Goal: Task Accomplishment & Management: Complete application form

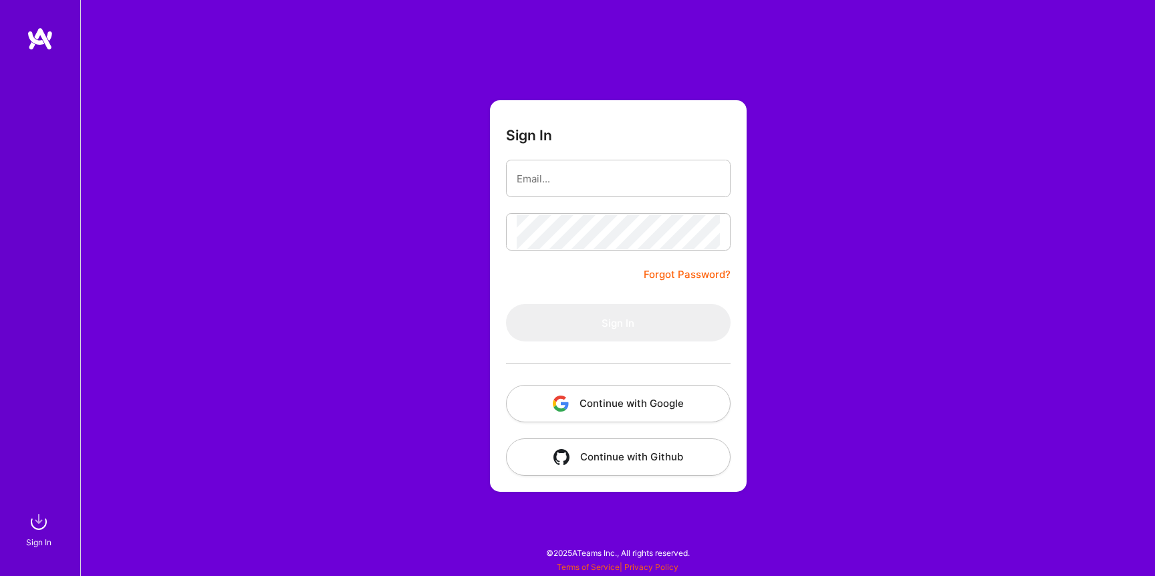
click at [633, 398] on button "Continue with Google" at bounding box center [618, 403] width 225 height 37
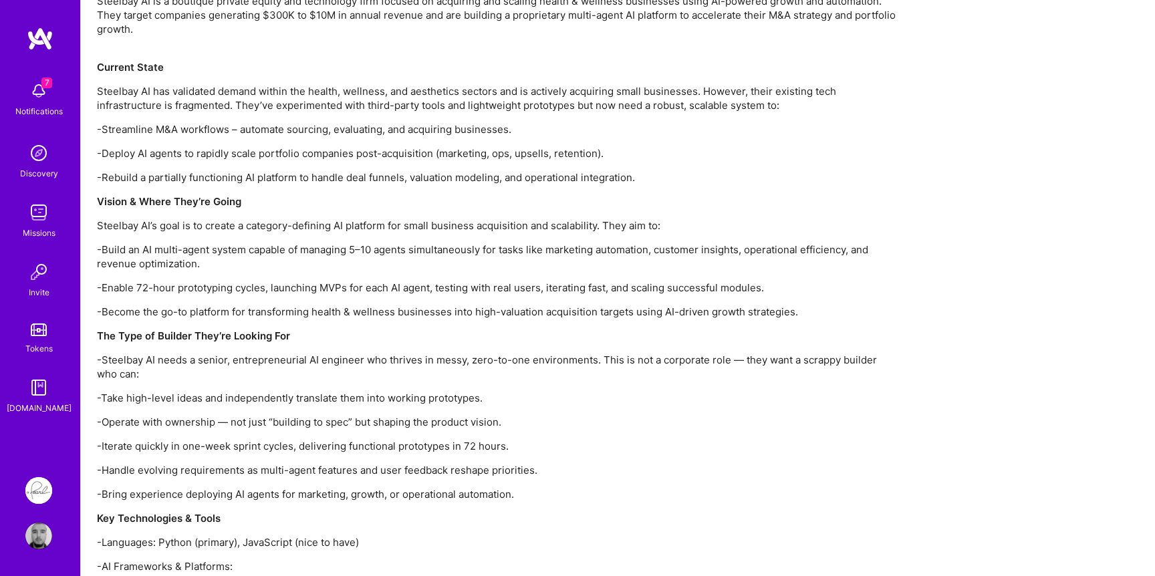
scroll to position [980, 0]
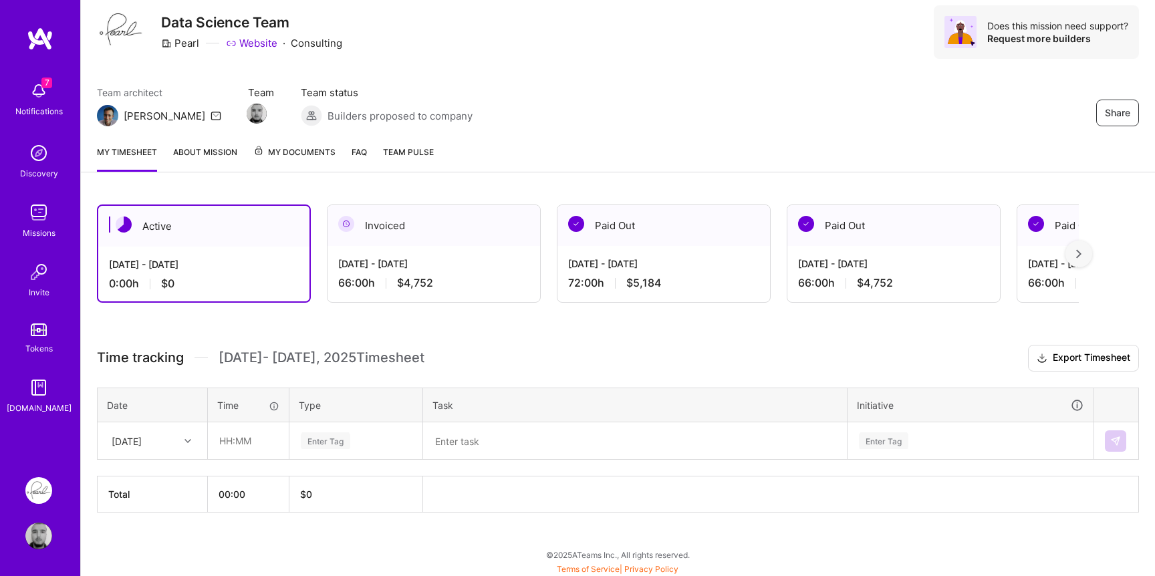
scroll to position [43, 0]
click at [142, 436] on div "Mon, Aug 25" at bounding box center [127, 439] width 30 height 14
click at [153, 474] on div "Sat, Aug 16" at bounding box center [152, 477] width 108 height 25
click at [166, 444] on div "Sat, Aug 16" at bounding box center [142, 439] width 74 height 22
click at [152, 501] on div "Mon, Aug 18" at bounding box center [152, 502] width 108 height 25
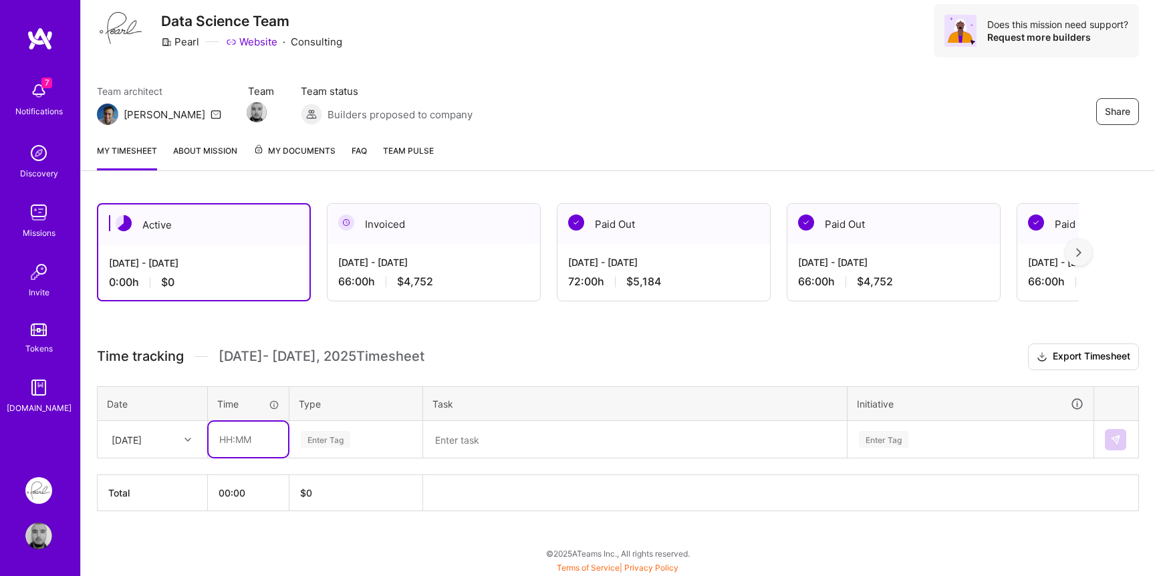
click at [238, 444] on input "text" at bounding box center [248, 439] width 80 height 35
type input "06:00"
click at [317, 434] on div "Enter Tag" at bounding box center [325, 439] width 49 height 21
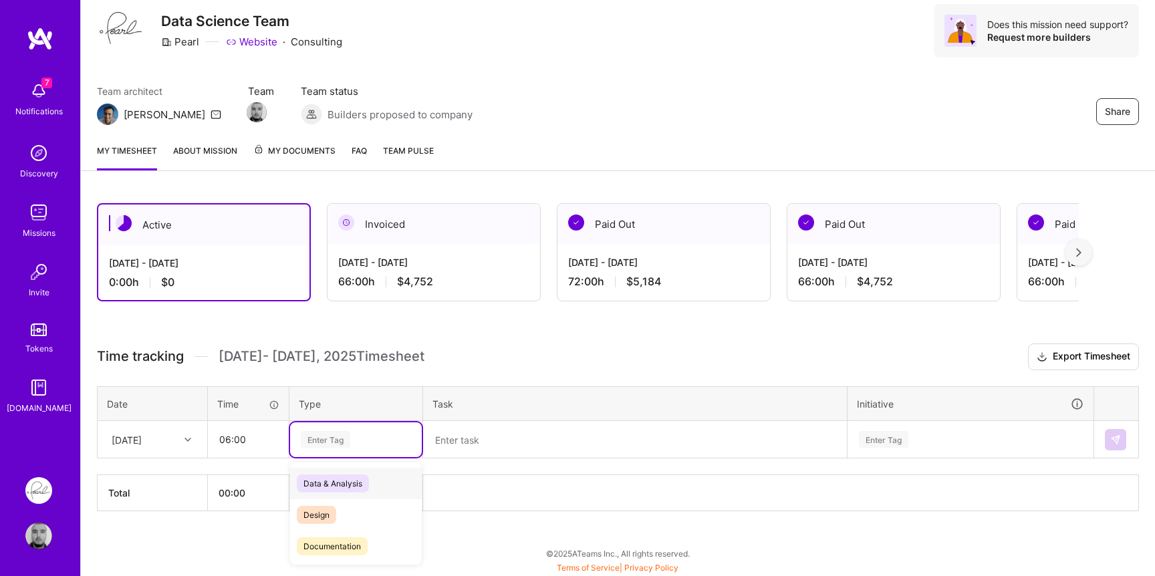
click at [330, 476] on span "Data & Analysis" at bounding box center [333, 483] width 72 height 18
click at [494, 441] on textarea at bounding box center [634, 439] width 421 height 35
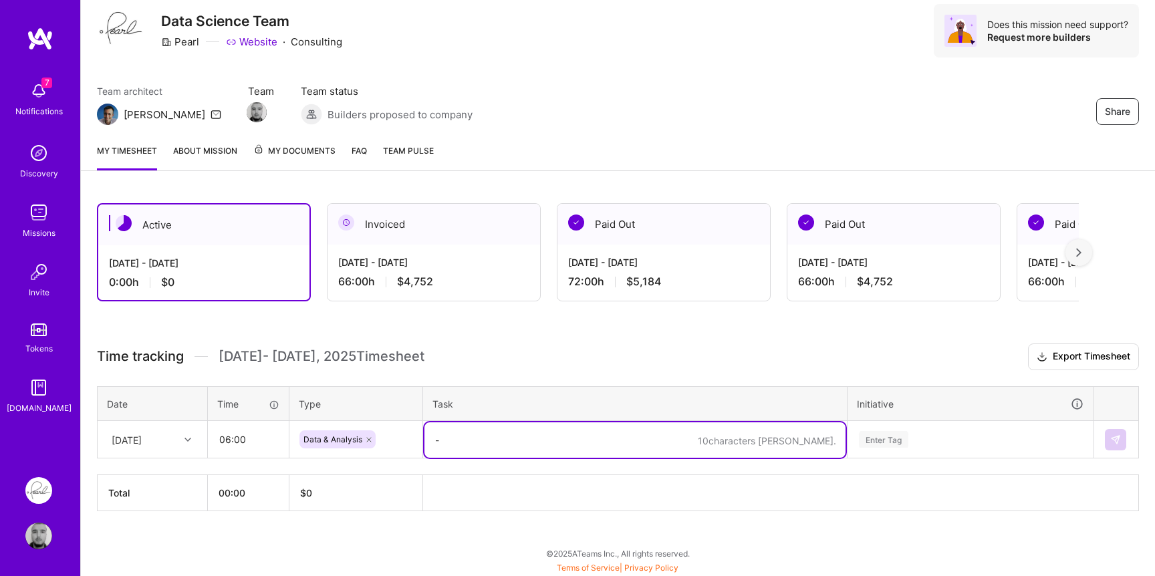
type textarea "-"
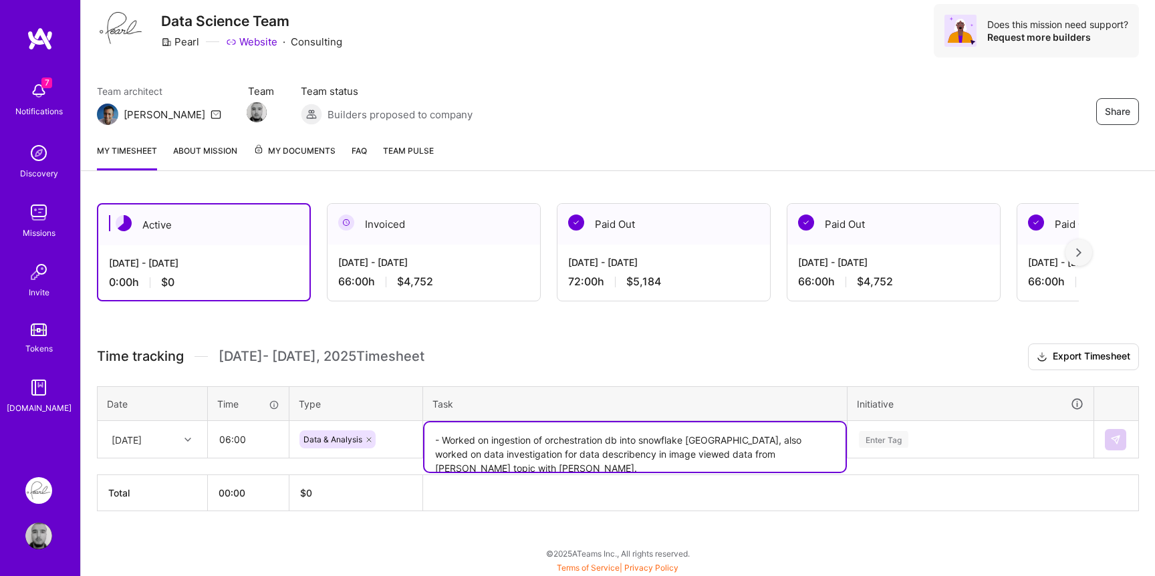
click at [785, 455] on textarea "- Worked on ingestion of orchestration db into snowflake usa, also worked on da…" at bounding box center [634, 446] width 421 height 49
click at [541, 450] on textarea "- Worked on ingestion of orchestration db into snowflake usa, also worked on da…" at bounding box center [634, 446] width 421 height 49
paste textarea "iscrepa"
click at [601, 446] on textarea "- Worked on ingestion of orchestration db into snowflake usa, also worked on da…" at bounding box center [634, 446] width 421 height 49
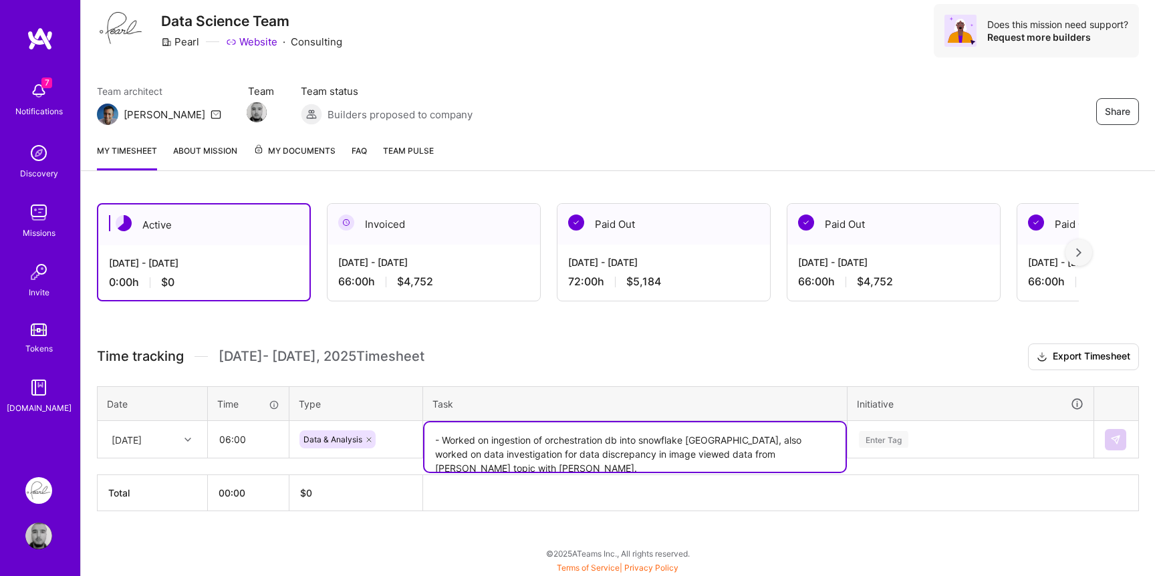
click at [601, 446] on textarea "- Worked on ingestion of orchestration db into snowflake usa, also worked on da…" at bounding box center [634, 446] width 421 height 49
type textarea "- Worked on ingestion of orchestration db into snowflake usa, also worked on da…"
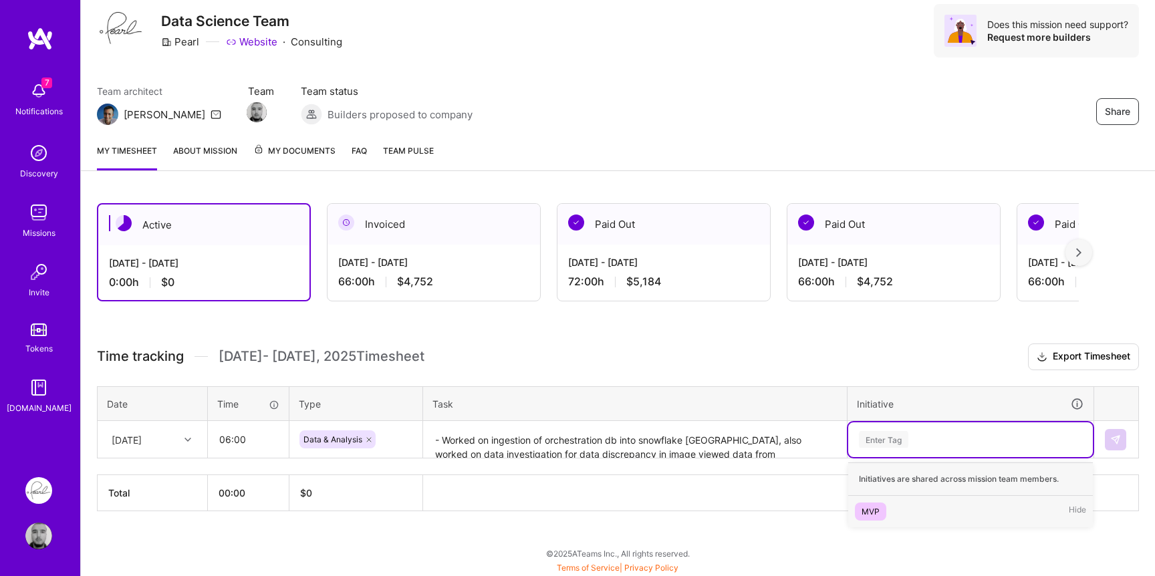
click at [931, 435] on div "Enter Tag" at bounding box center [970, 439] width 226 height 17
click at [870, 502] on span "MVP" at bounding box center [870, 511] width 31 height 18
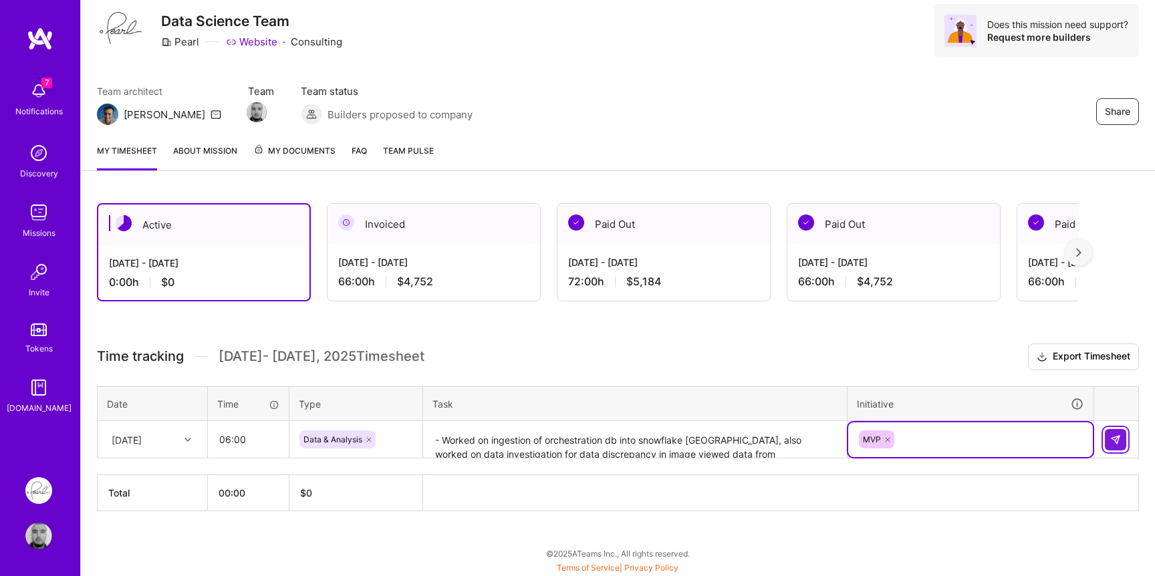
click at [1123, 441] on button at bounding box center [1114, 439] width 21 height 21
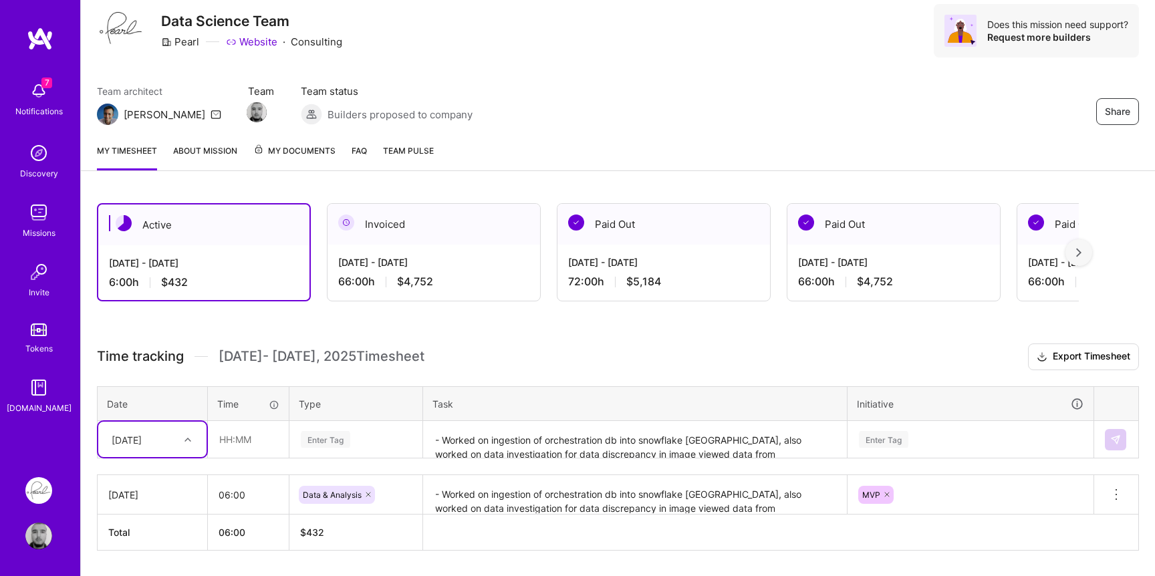
scroll to position [82, 0]
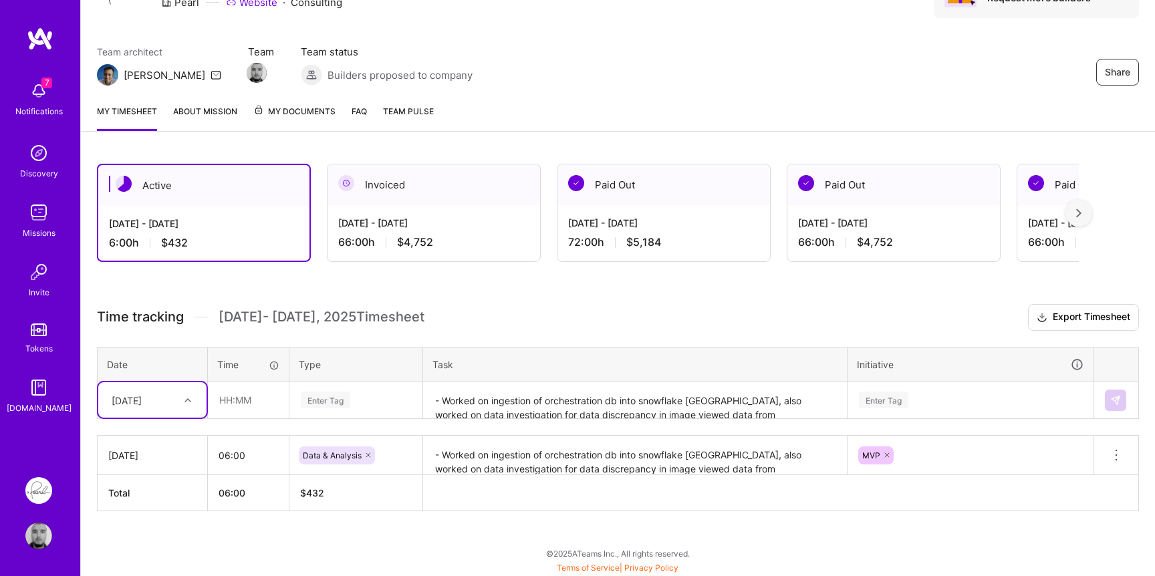
click at [183, 418] on div "option Mon, Aug 18, selected. Select is focused ,type to refine list, press Dow…" at bounding box center [152, 399] width 108 height 35
click at [144, 460] on div "Tue, Aug 19" at bounding box center [152, 457] width 108 height 25
click at [269, 407] on input "text" at bounding box center [248, 399] width 80 height 35
type input "06:00"
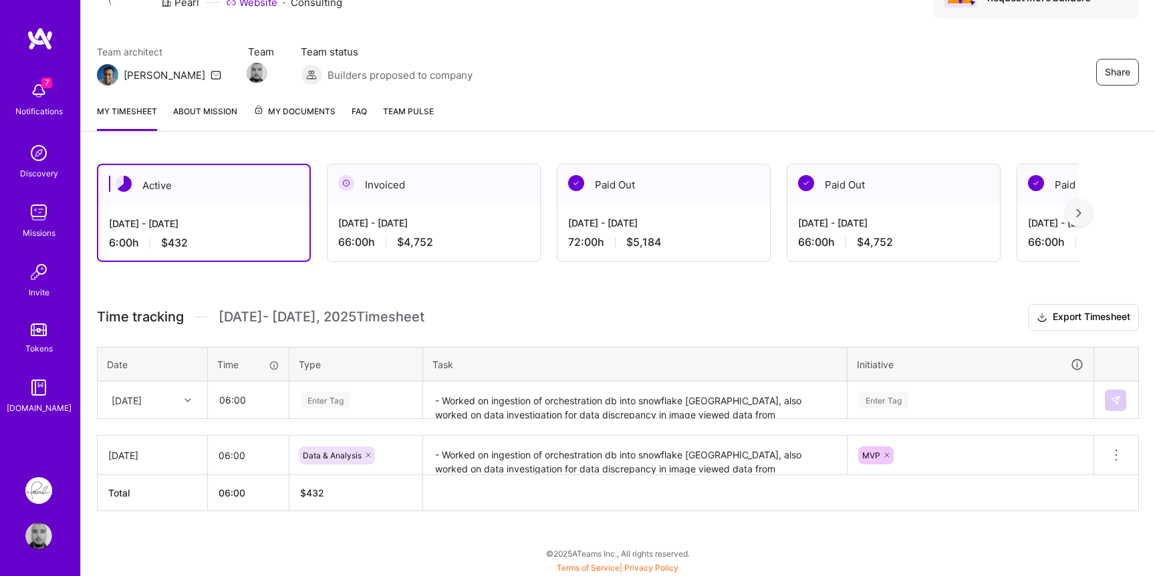
click at [326, 403] on div "Enter Tag" at bounding box center [325, 400] width 49 height 21
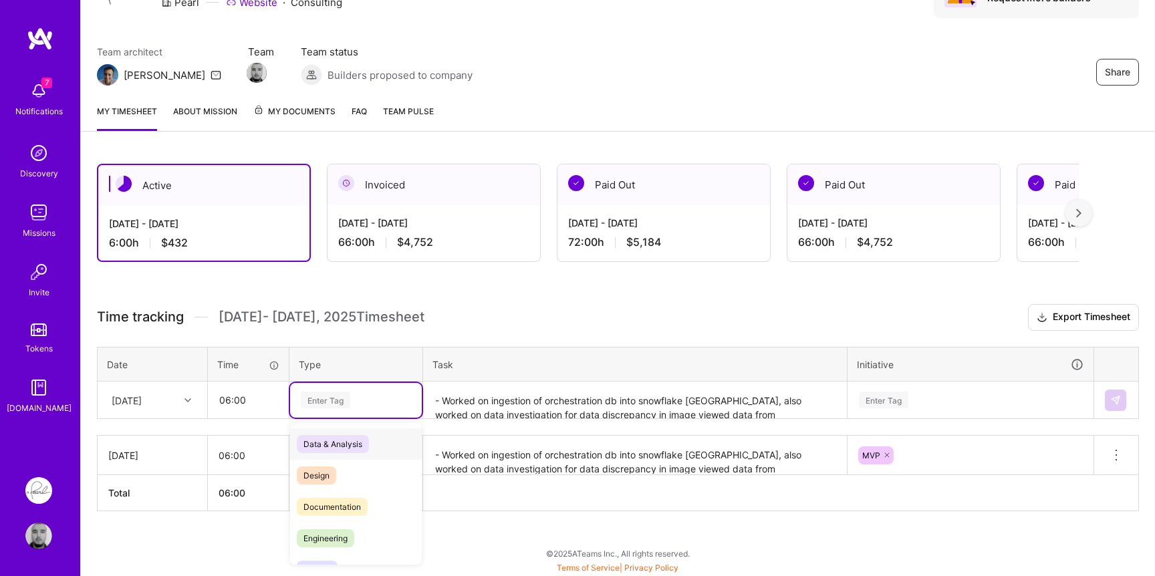
click at [324, 440] on span "Data & Analysis" at bounding box center [333, 444] width 72 height 18
click at [502, 394] on textarea "- Worked on ingestion of orchestration db into snowflake usa, also worked on da…" at bounding box center [634, 400] width 421 height 35
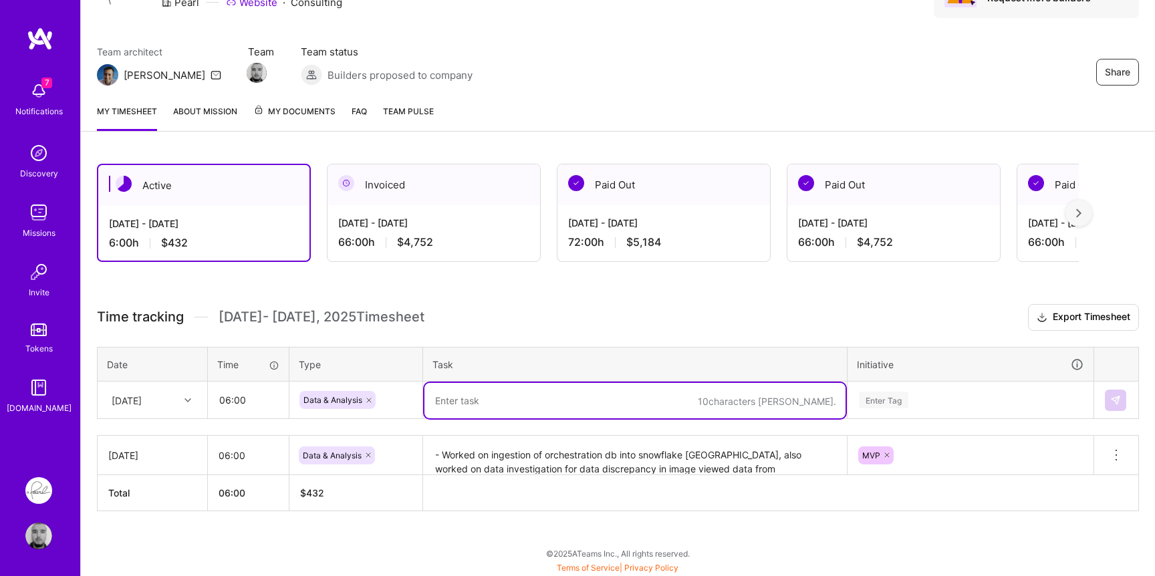
paste textarea "- Worked on ingestion of orchestration db into snowflake usa, also worked on da…"
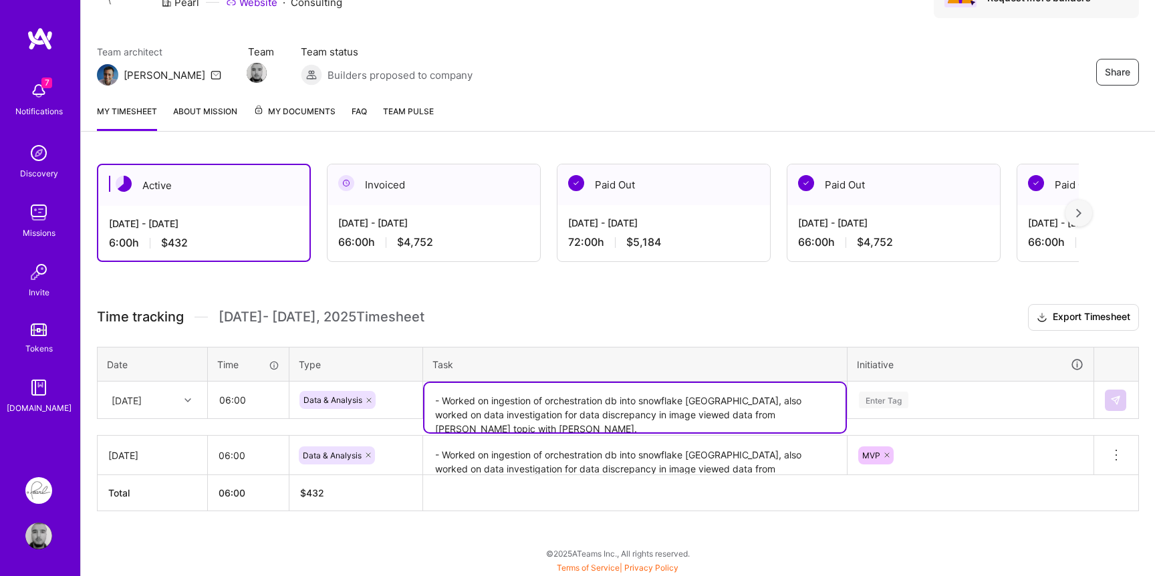
click at [509, 398] on textarea "- Worked on ingestion of orchestration db into snowflake usa, also worked on da…" at bounding box center [634, 407] width 421 height 49
drag, startPoint x: 509, startPoint y: 398, endPoint x: 692, endPoint y: 399, distance: 182.4
click at [692, 399] on textarea "- Worked on ingestion of orchestration db into snowflake usa, also worked on da…" at bounding box center [634, 407] width 421 height 49
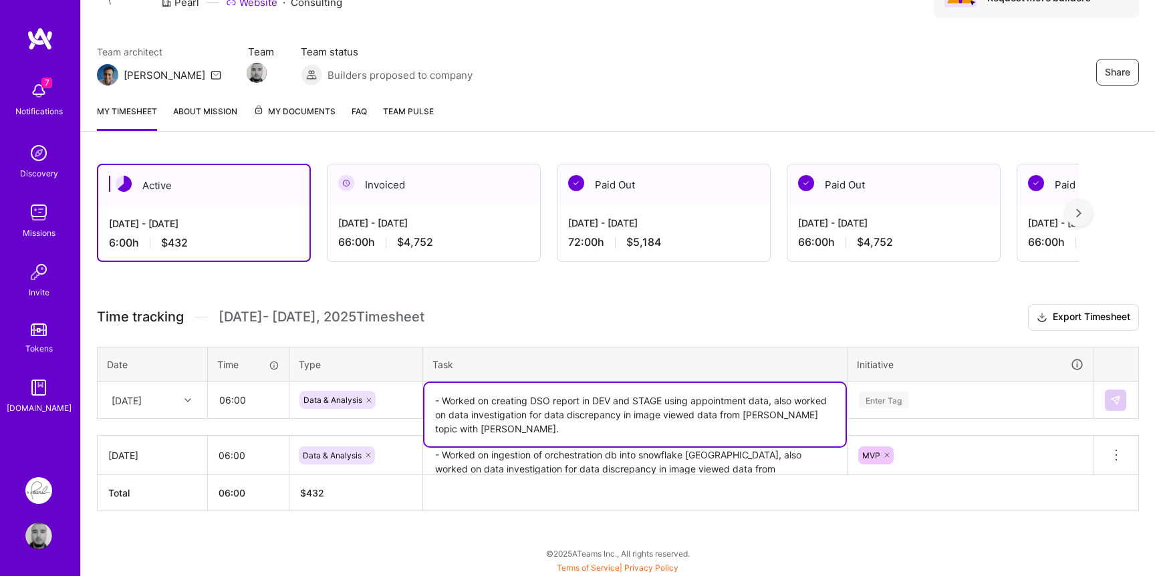
type textarea "- Worked on creating DSO report in DEV and STAGE using appointment data, also w…"
click at [752, 326] on h3 "Time tracking Aug 16 - Aug 31 , 2025 Timesheet Export Timesheet" at bounding box center [618, 317] width 1042 height 27
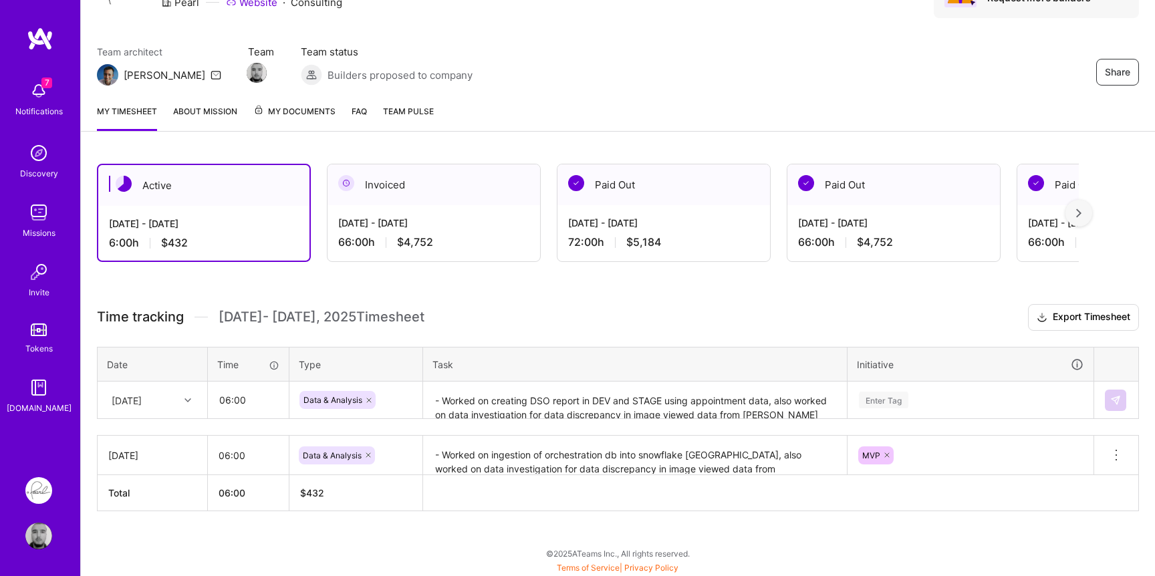
click at [916, 409] on div "Enter Tag" at bounding box center [970, 400] width 245 height 35
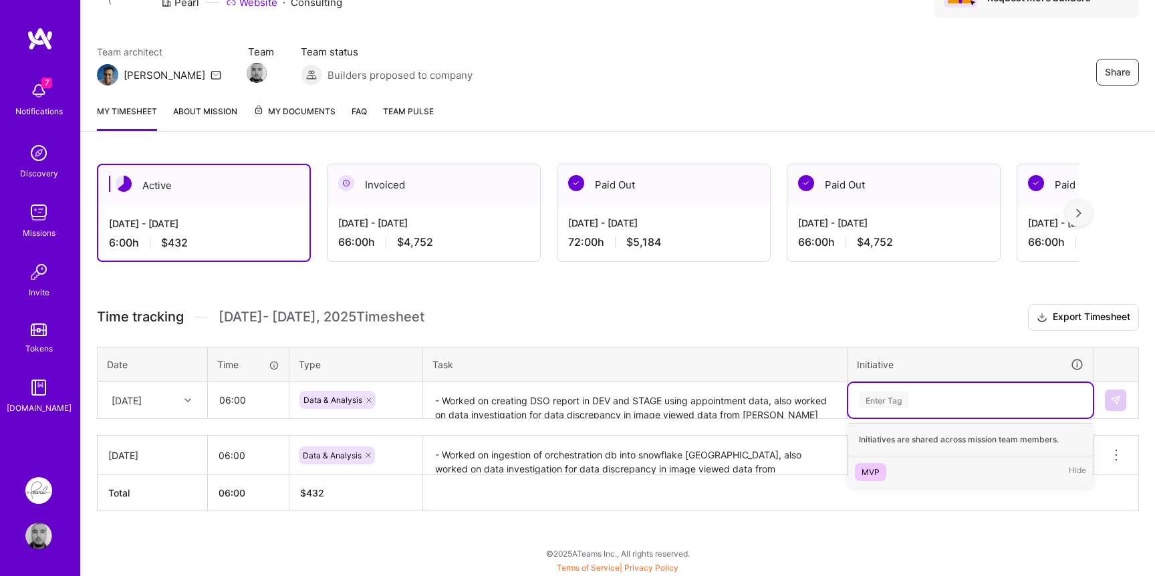
click at [874, 465] on div "MVP" at bounding box center [870, 472] width 18 height 14
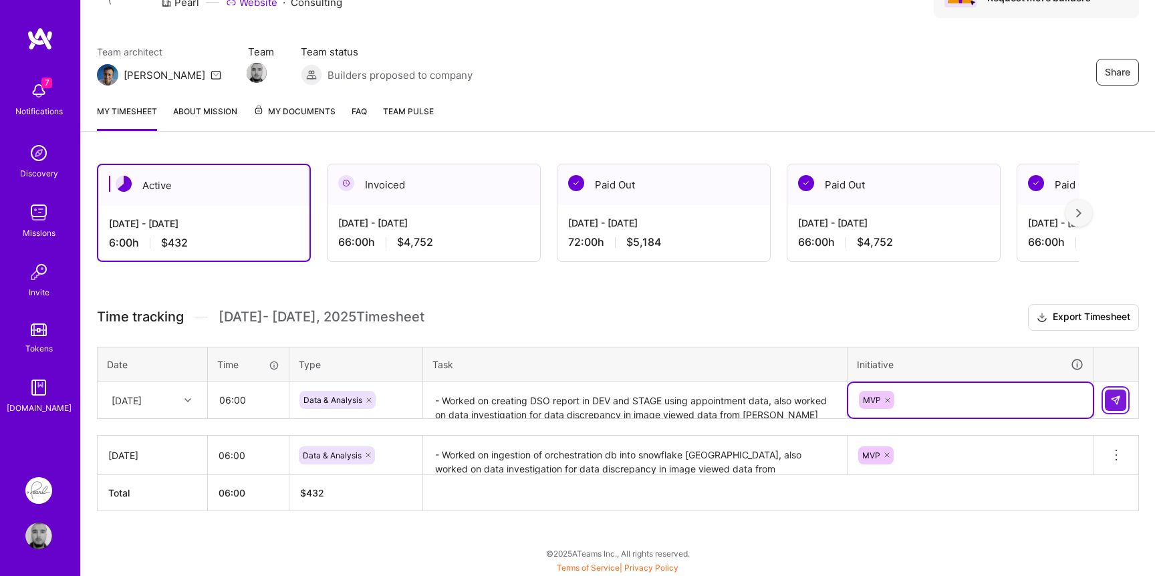
click at [1109, 396] on button at bounding box center [1114, 400] width 21 height 21
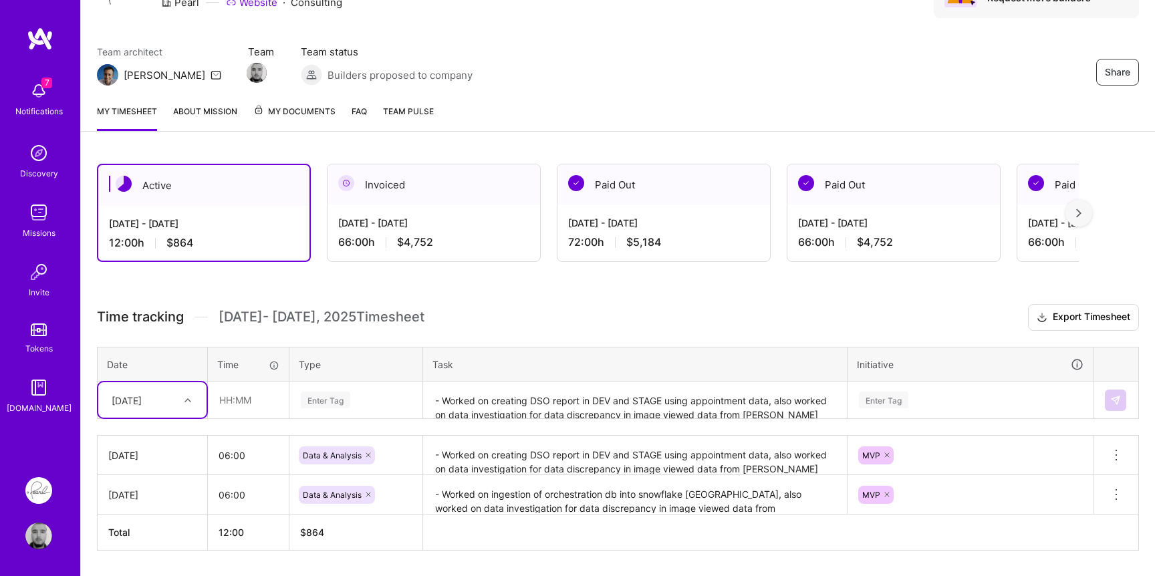
scroll to position [122, 0]
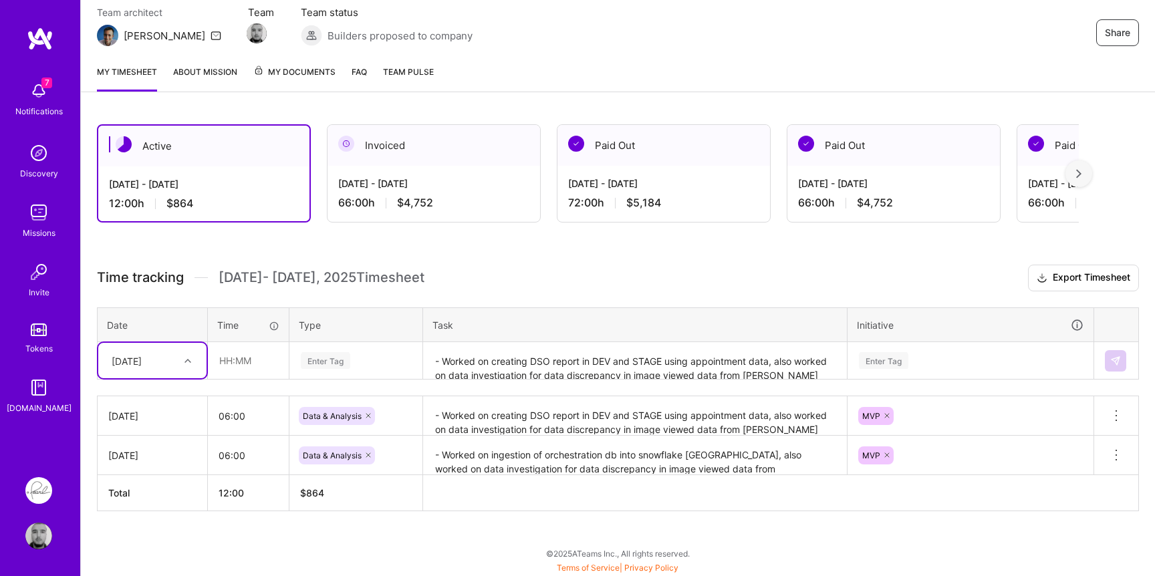
click at [172, 378] on div "option Tue, Aug 19, selected. Select is focused ,type to refine list, press Dow…" at bounding box center [152, 360] width 108 height 35
click at [153, 462] on div "Wed, Aug 20" at bounding box center [152, 462] width 108 height 25
click at [239, 353] on input "text" at bounding box center [248, 360] width 80 height 35
type input "06:00"
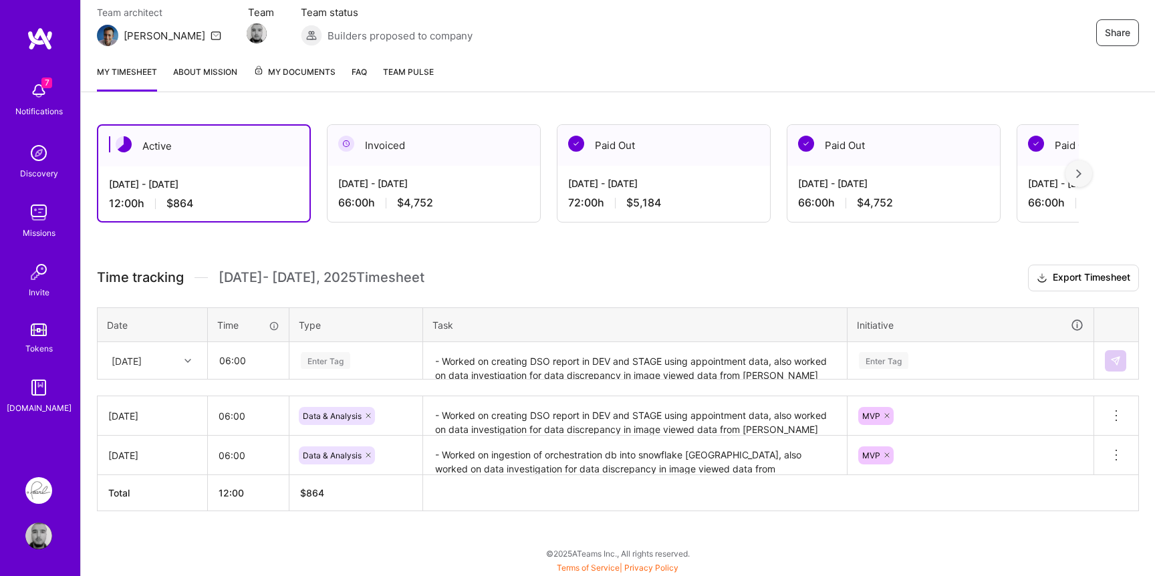
click at [389, 358] on div "Enter Tag" at bounding box center [355, 360] width 113 height 17
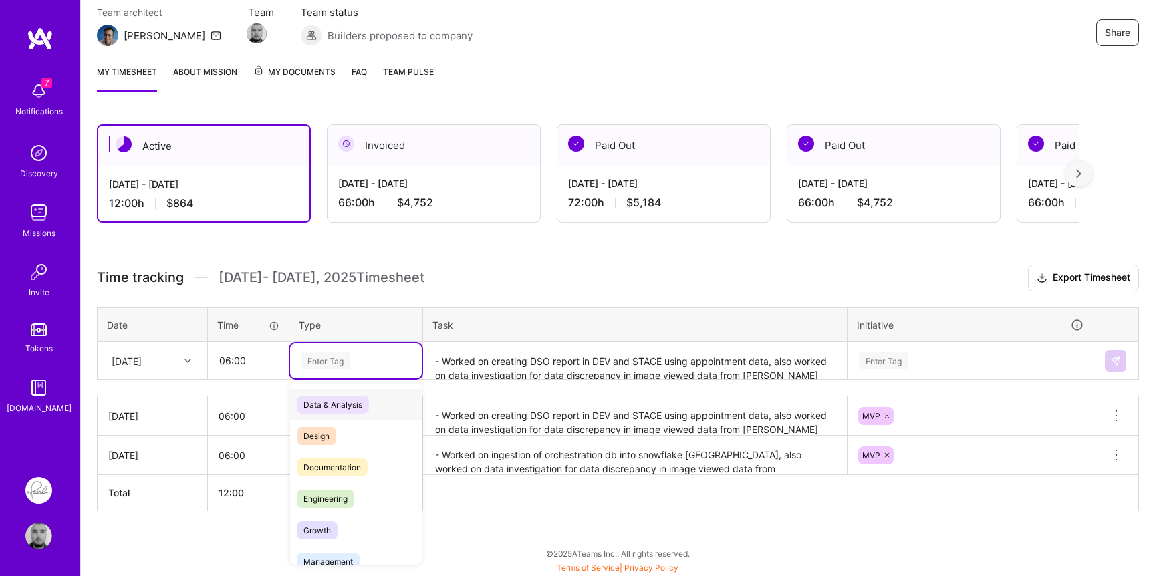
click at [341, 401] on span "Data & Analysis" at bounding box center [333, 405] width 72 height 18
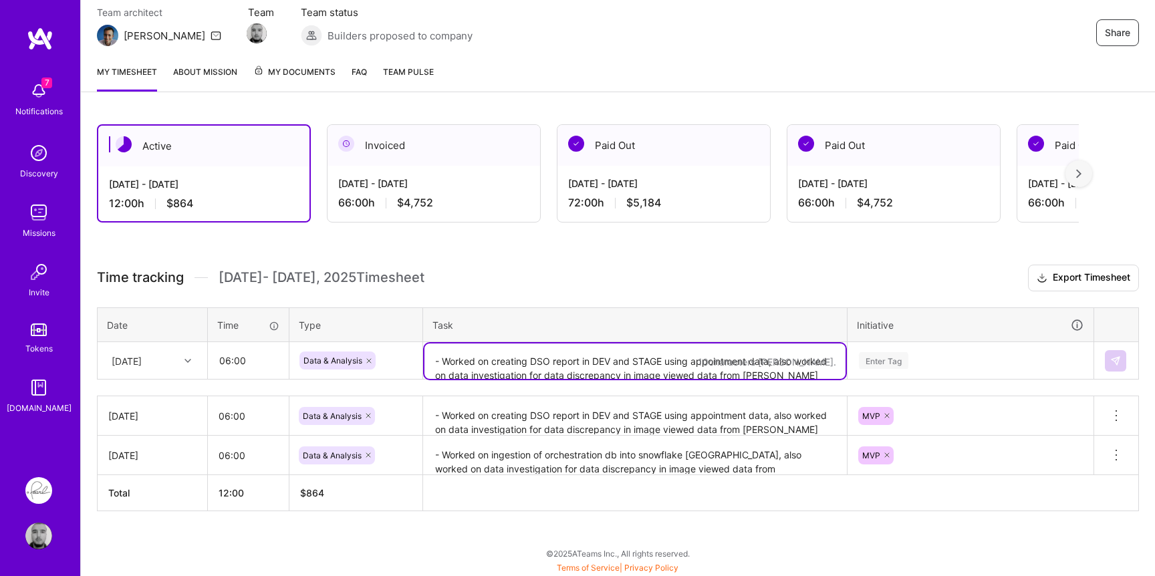
click at [502, 370] on textarea "- Worked on creating DSO report in DEV and STAGE using appointment data, also w…" at bounding box center [634, 360] width 421 height 35
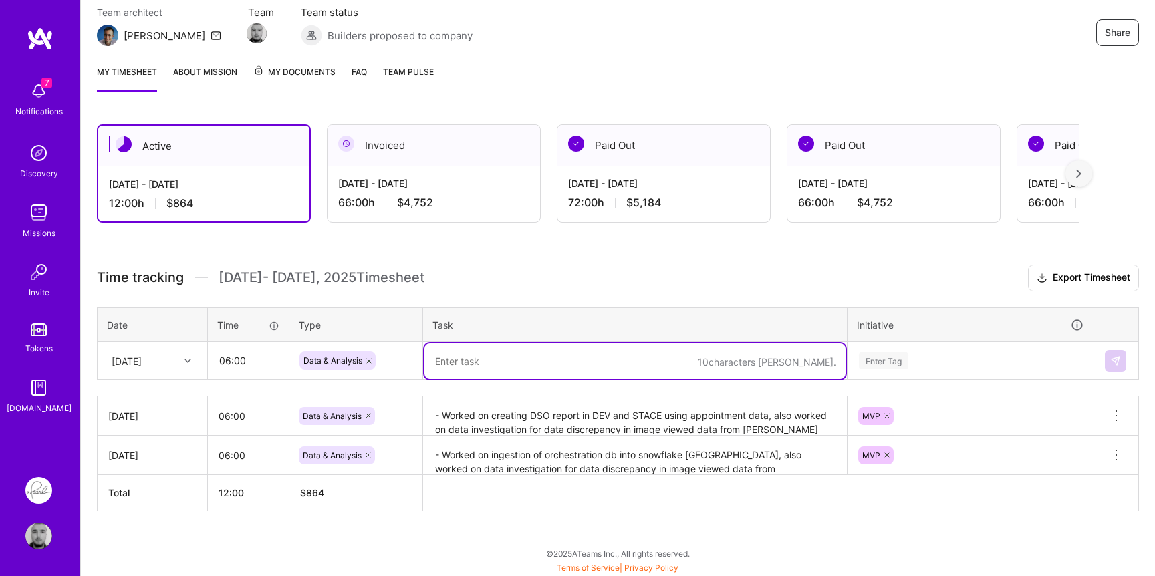
paste textarea "- Worked on creating DSO report in DEV and STAGE using appointment data, also w…"
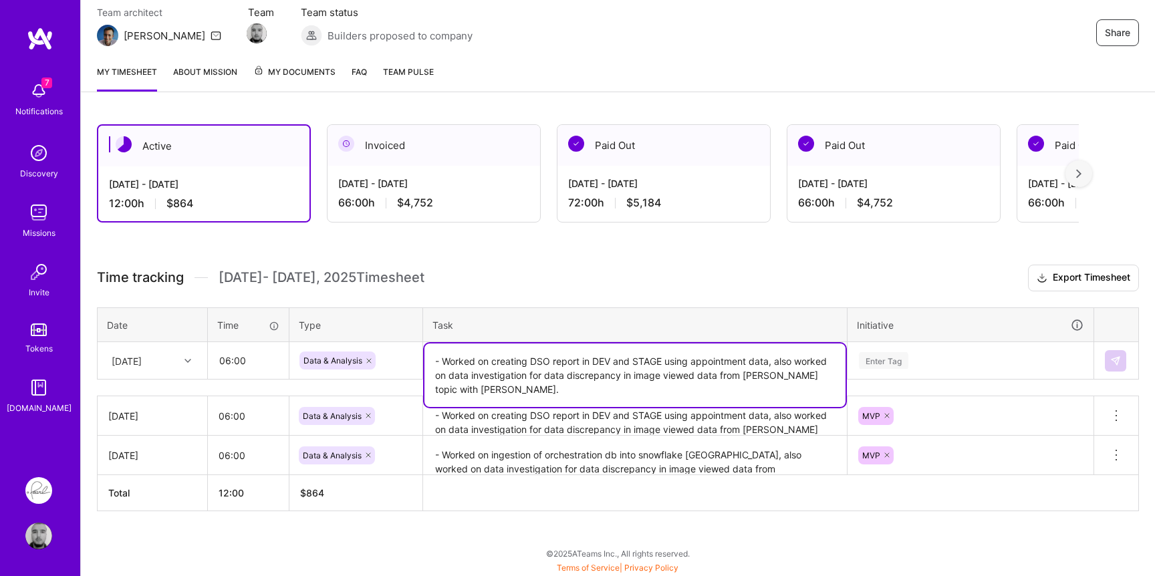
type textarea "- Worked on creating DSO report in DEV and STAGE using appointment data, also w…"
click at [915, 357] on div "Enter Tag" at bounding box center [970, 360] width 226 height 17
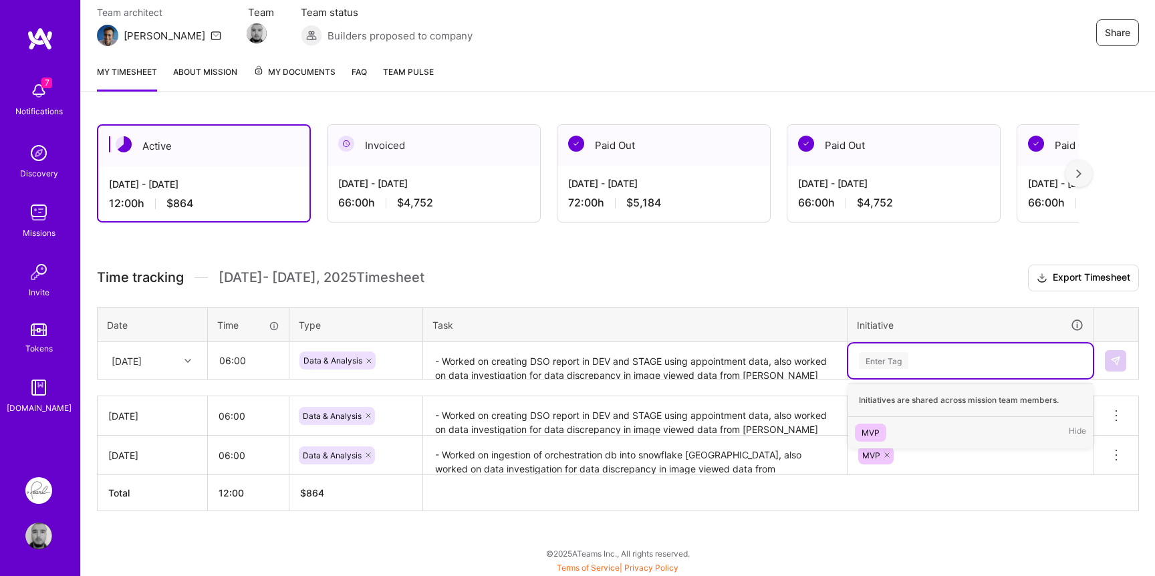
click at [875, 424] on span "MVP" at bounding box center [870, 433] width 31 height 18
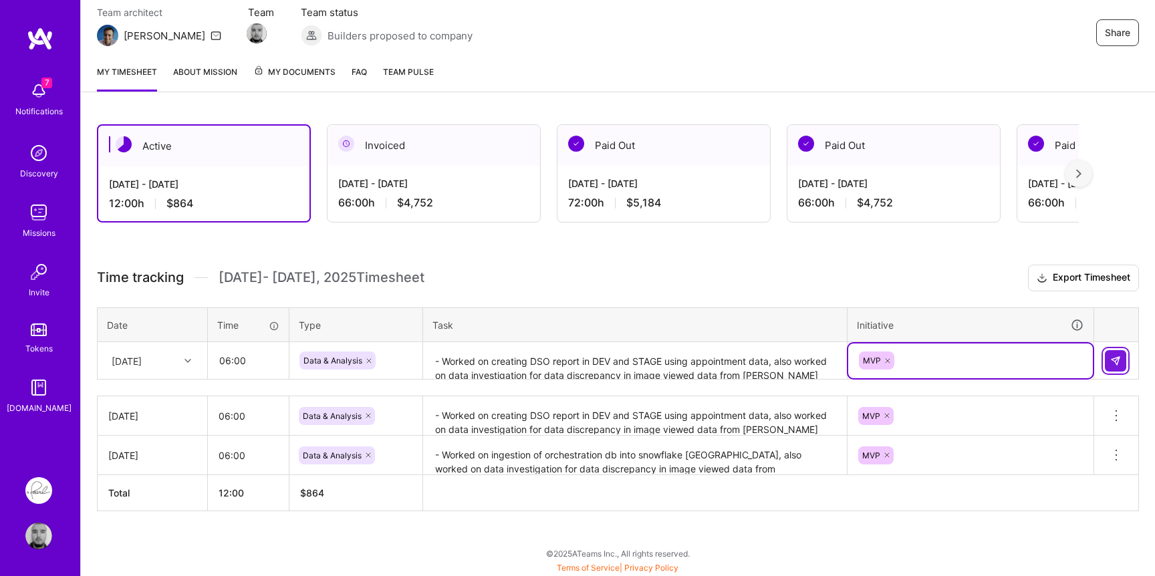
click at [1113, 359] on img at bounding box center [1115, 360] width 11 height 11
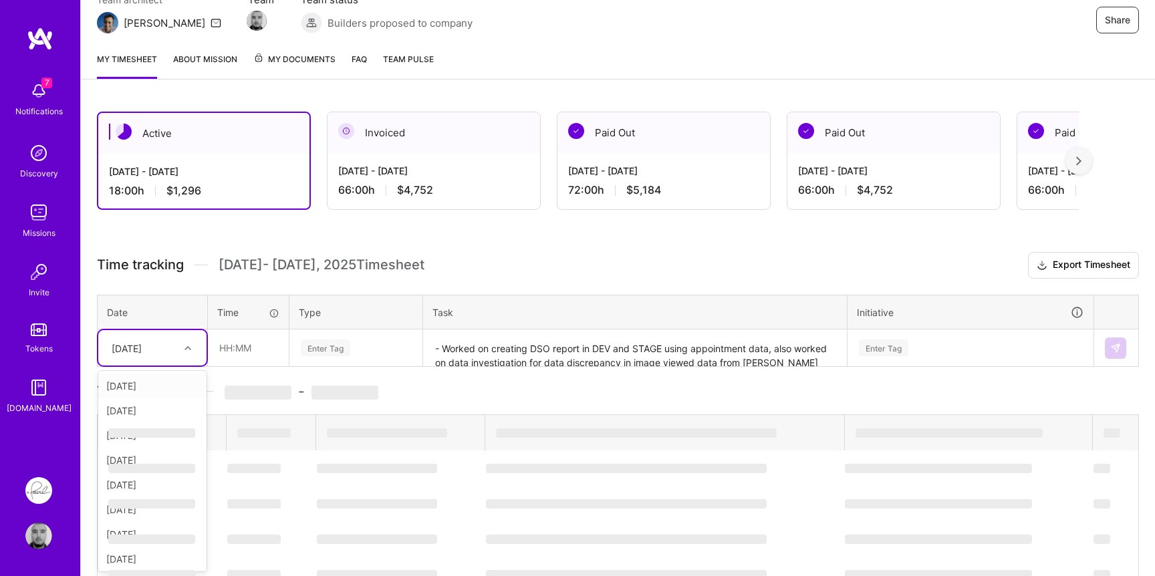
scroll to position [134, 0]
click at [174, 366] on div "Time tracking Aug 16 - Aug 31 , 2025 Timesheet Export Timesheet Date Time Type …" at bounding box center [618, 528] width 1042 height 553
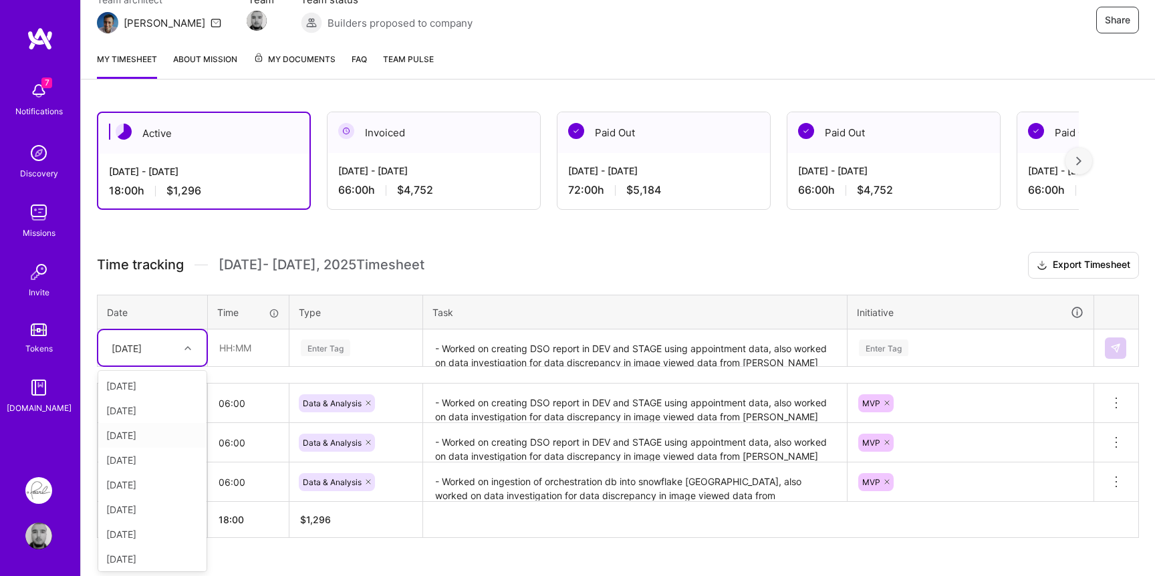
scroll to position [26, 0]
click at [140, 455] on div "Thu, Aug 21" at bounding box center [152, 458] width 108 height 25
click at [267, 345] on input "text" at bounding box center [248, 347] width 80 height 35
type input "06:00"
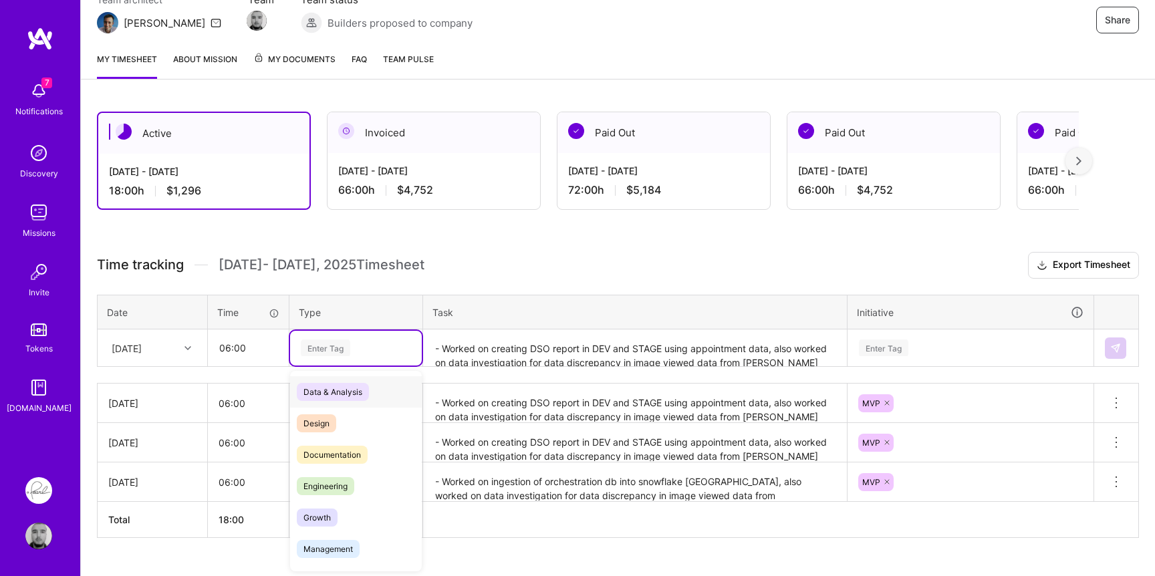
click at [351, 346] on div "Enter Tag" at bounding box center [355, 347] width 113 height 17
click at [349, 384] on span "Data & Analysis" at bounding box center [333, 392] width 72 height 18
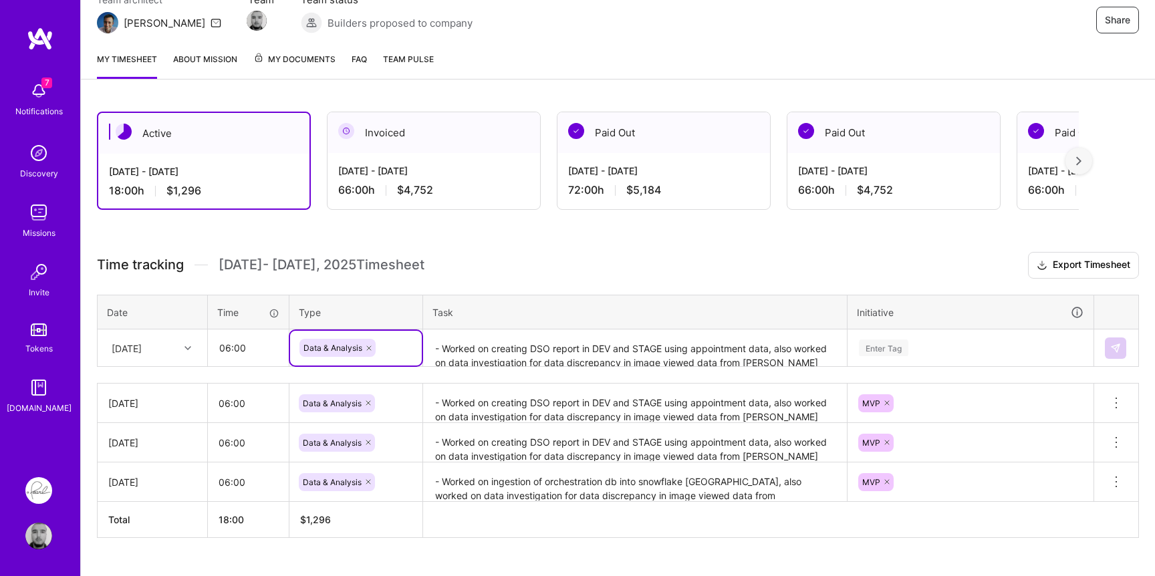
click at [481, 349] on textarea "- Worked on creating DSO report in DEV and STAGE using appointment data, also w…" at bounding box center [634, 348] width 421 height 35
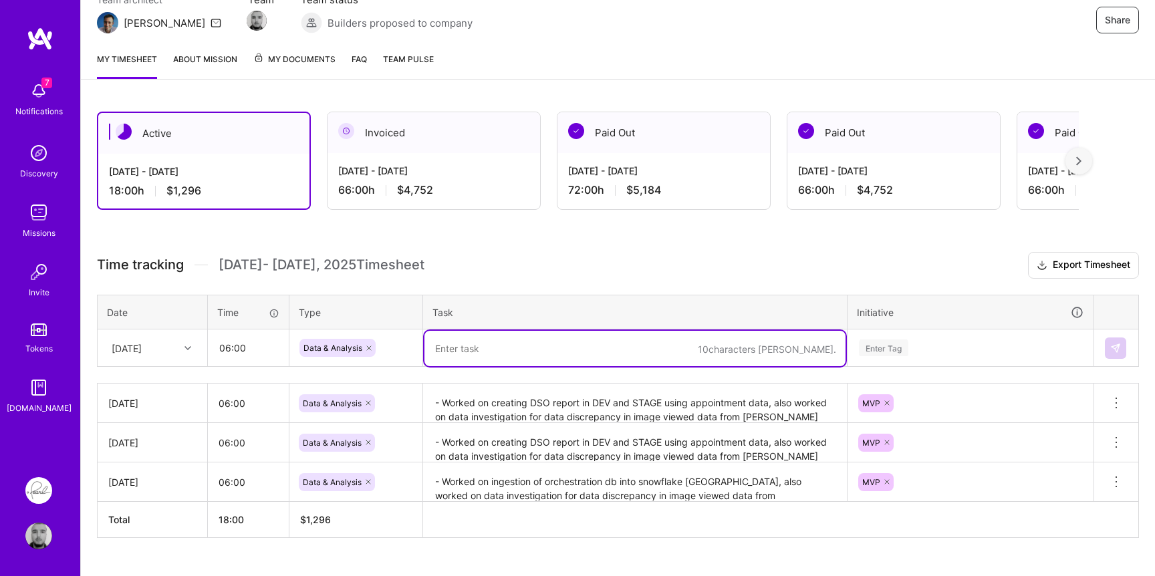
paste textarea "- Worked on creating DSO report in DEV and STAGE using appointment data, also w…"
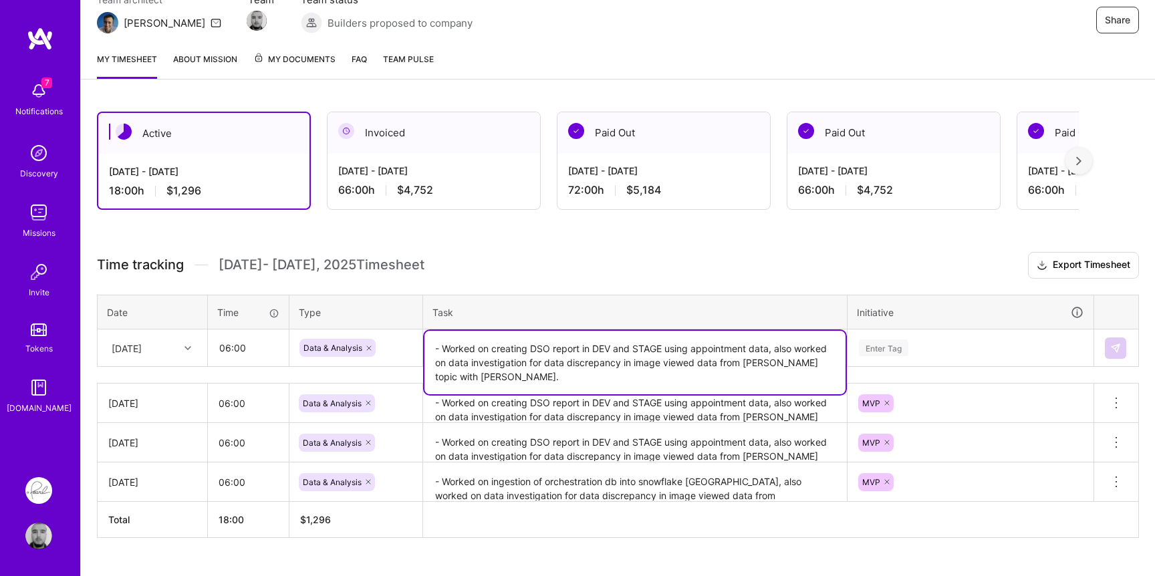
click at [450, 361] on textarea "- Worked on creating DSO report in DEV and STAGE using appointment data, also w…" at bounding box center [634, 362] width 421 height 63
drag, startPoint x: 450, startPoint y: 361, endPoint x: 458, endPoint y: 372, distance: 13.9
click at [458, 372] on textarea "- Worked on creating DSO report in DEV and STAGE using appointment data, also w…" at bounding box center [634, 362] width 421 height 63
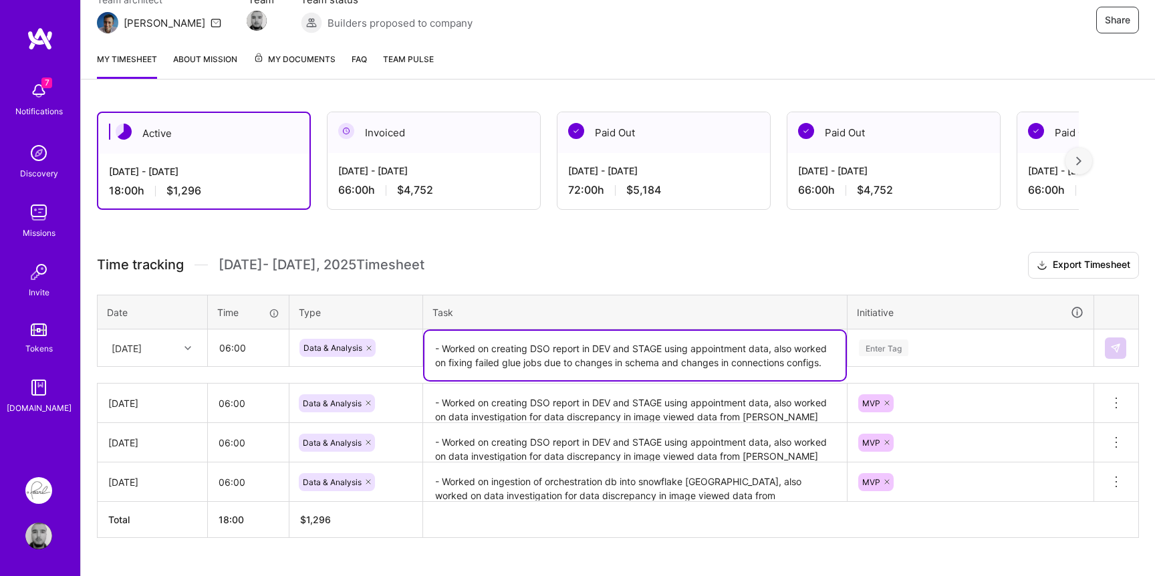
type textarea "- Worked on creating DSO report in DEV and STAGE using appointment data, also w…"
click at [889, 339] on div "Enter Tag" at bounding box center [883, 347] width 49 height 21
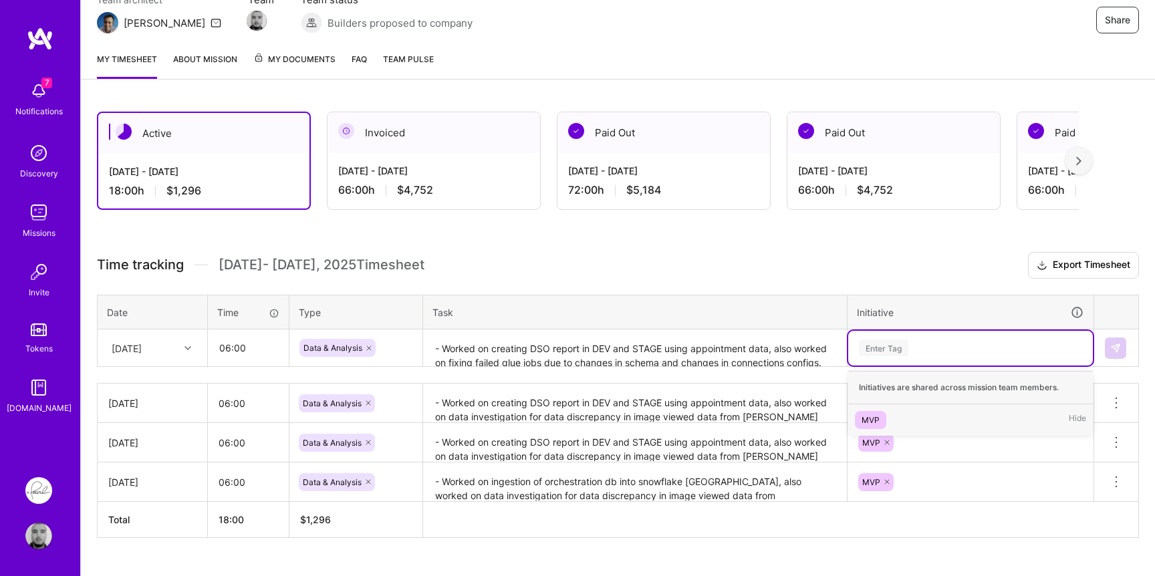
click at [873, 408] on div "MVP Hide" at bounding box center [970, 419] width 245 height 31
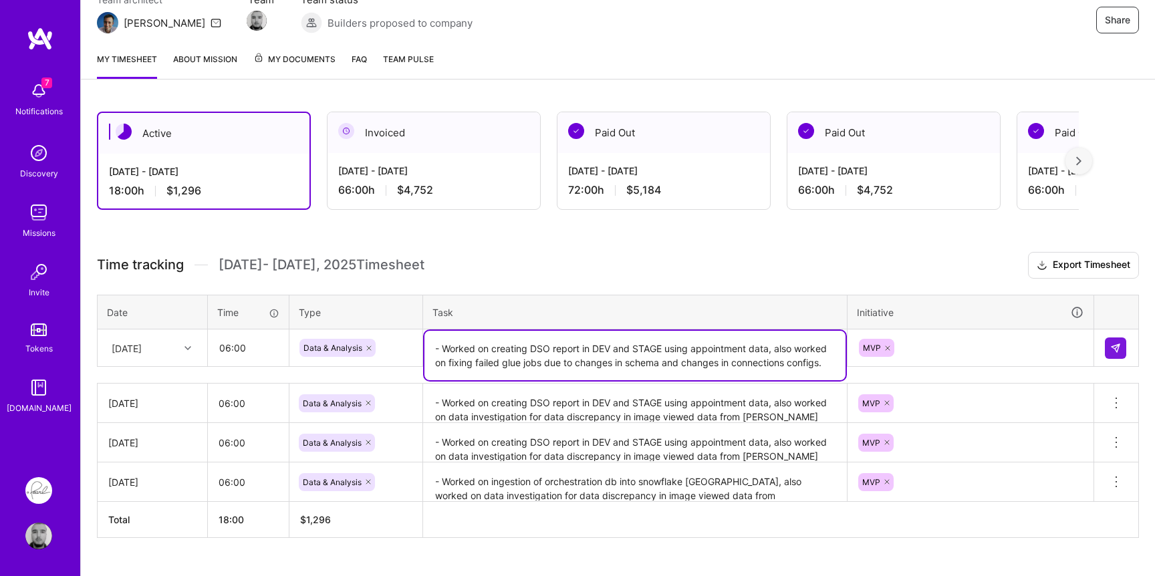
click at [668, 363] on textarea "- Worked on creating DSO report in DEV and STAGE using appointment data, also w…" at bounding box center [634, 355] width 421 height 49
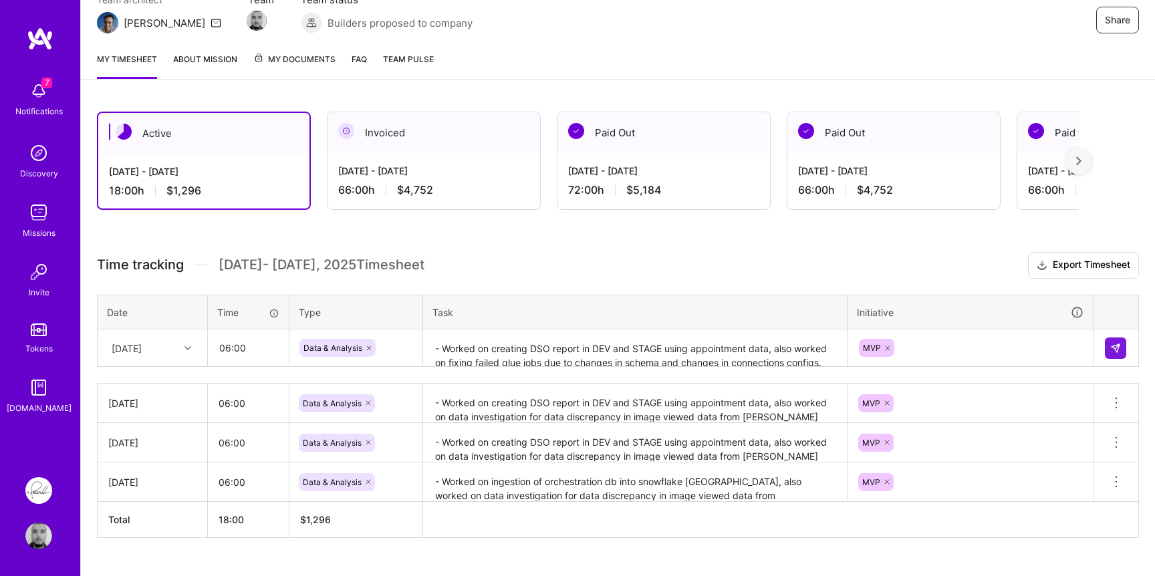
click at [773, 284] on div "Time tracking Aug 16 - Aug 31 , 2025 Timesheet Export Timesheet Date Time Type …" at bounding box center [618, 395] width 1042 height 286
click at [1117, 349] on img at bounding box center [1115, 348] width 11 height 11
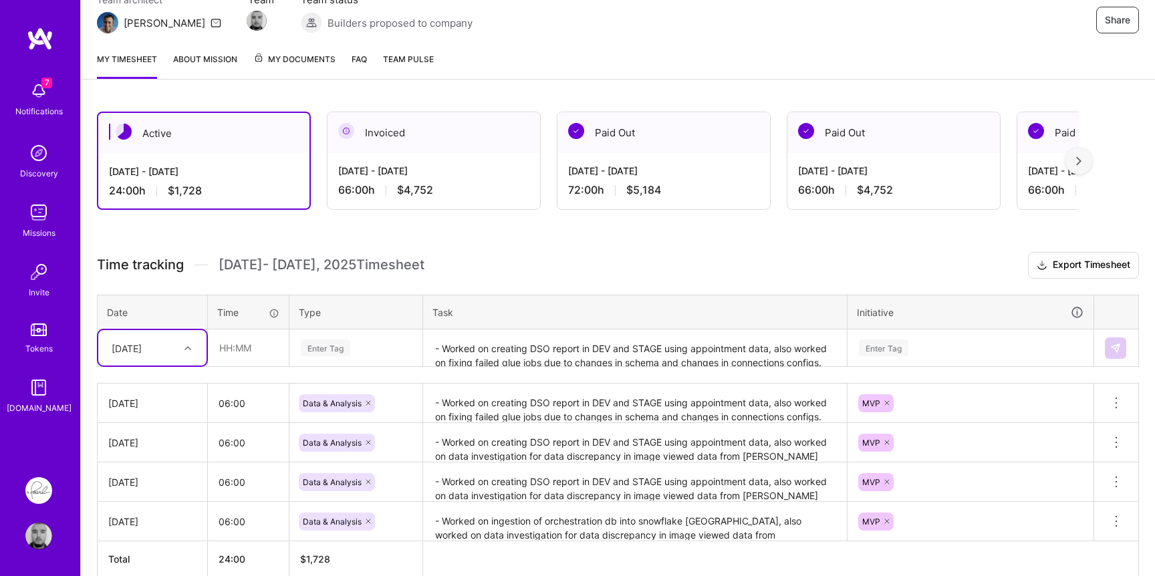
click at [630, 356] on textarea "- Worked on creating DSO report in DEV and STAGE using appointment data, also w…" at bounding box center [634, 348] width 421 height 35
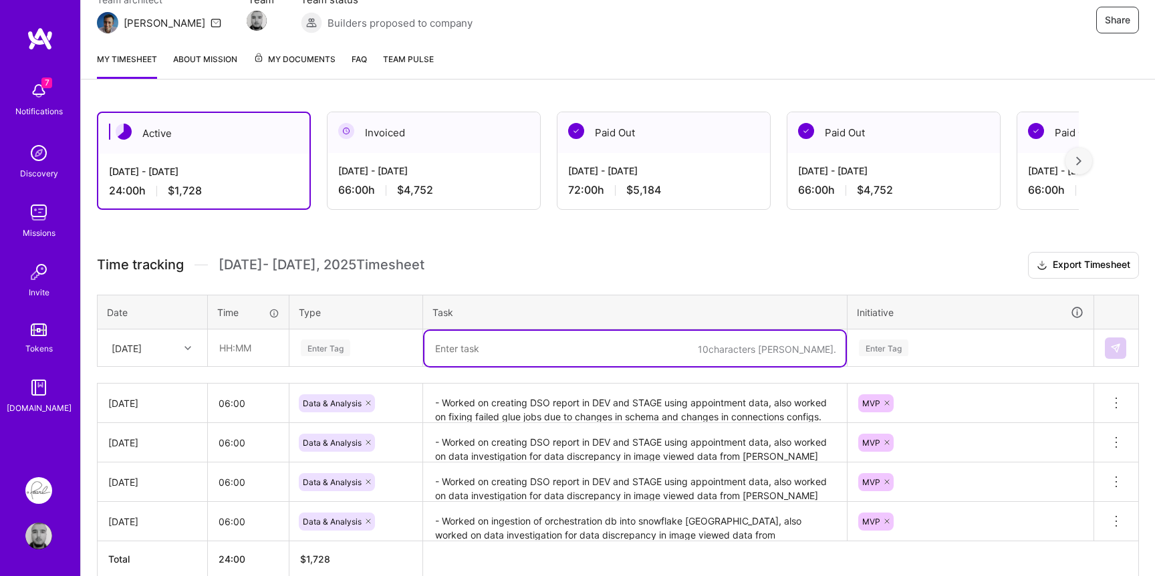
paste textarea "- Worked on creating DSO report in DEV and STAGE using appointment data, also w…"
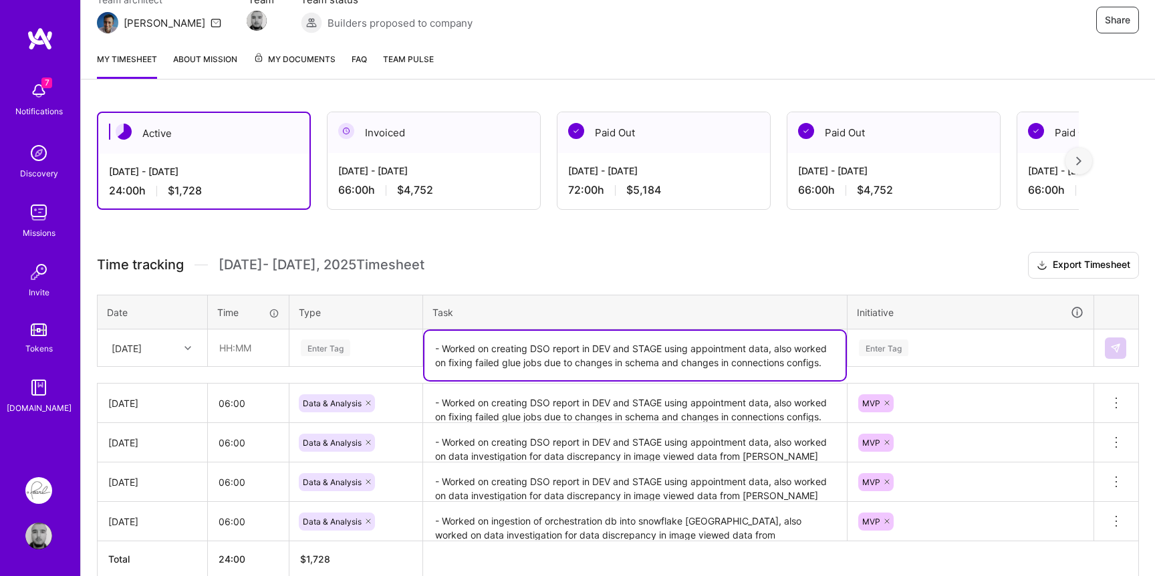
type textarea "- Worked on creating DSO report in DEV and STAGE using appointment data, also w…"
click at [313, 341] on div "Enter Tag" at bounding box center [325, 347] width 49 height 21
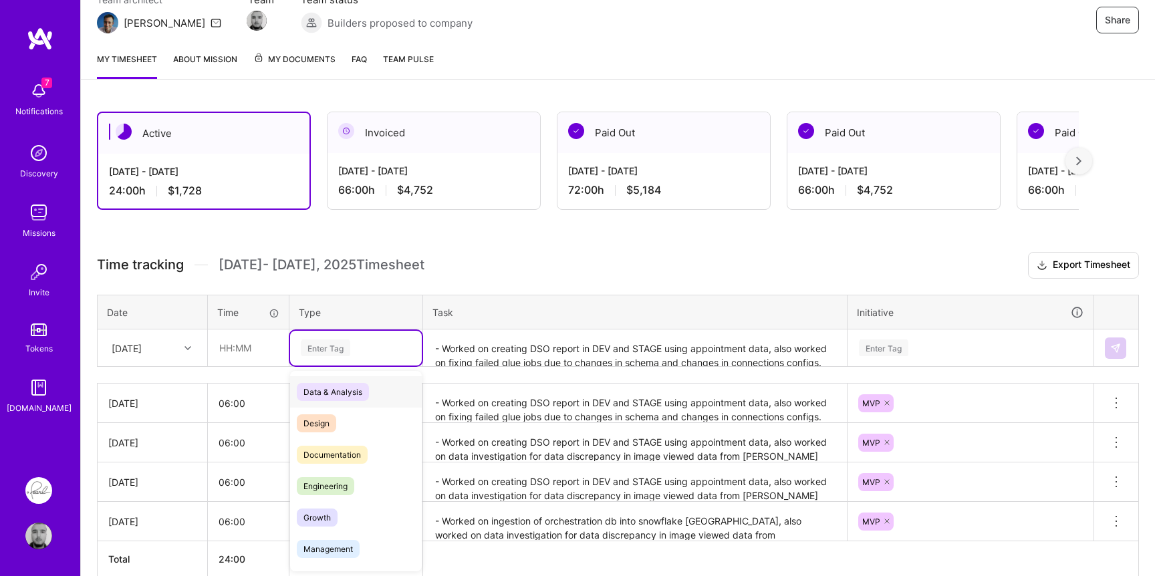
click at [325, 386] on span "Data & Analysis" at bounding box center [333, 392] width 72 height 18
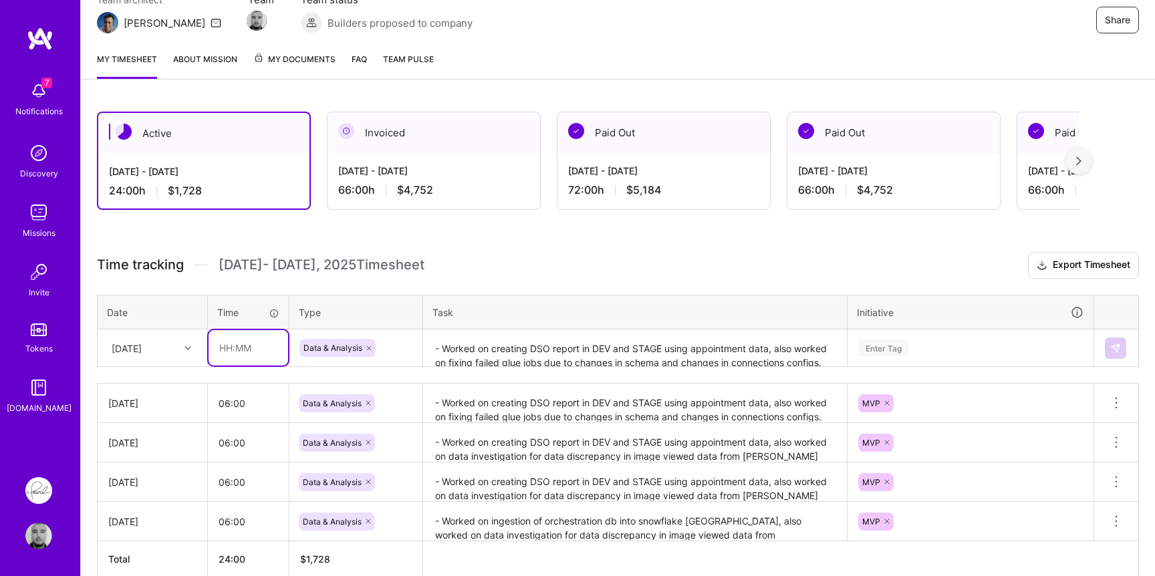
click at [259, 343] on input "text" at bounding box center [248, 347] width 80 height 35
type input "06:00"
click at [167, 351] on div "Thu, Aug 21" at bounding box center [142, 348] width 74 height 22
click at [150, 493] on div "Fri, Aug 22" at bounding box center [152, 488] width 108 height 25
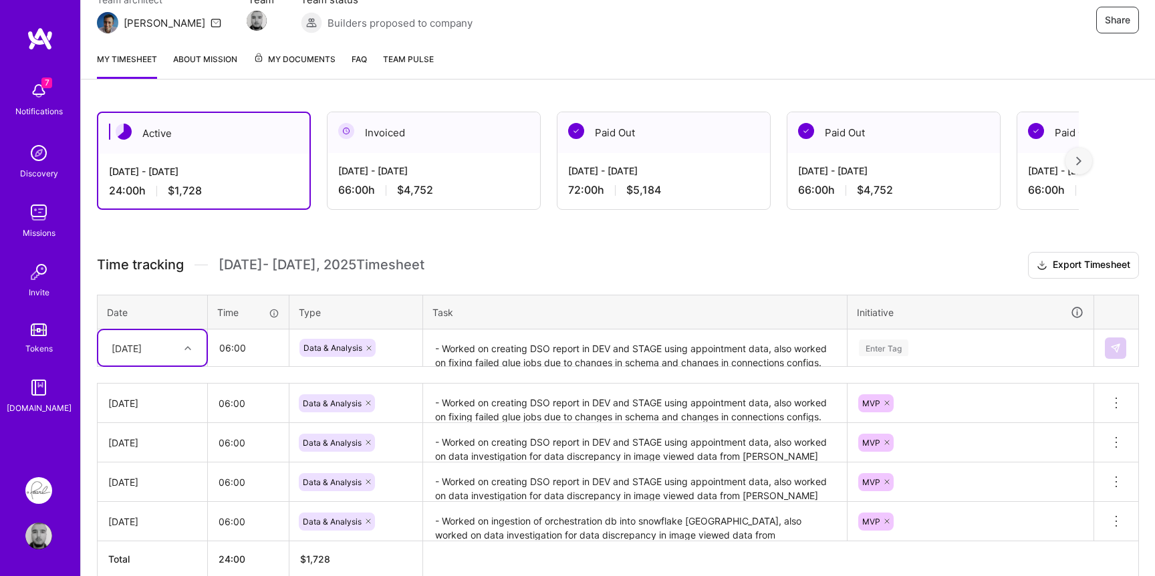
click at [978, 345] on div "Enter Tag" at bounding box center [970, 347] width 226 height 17
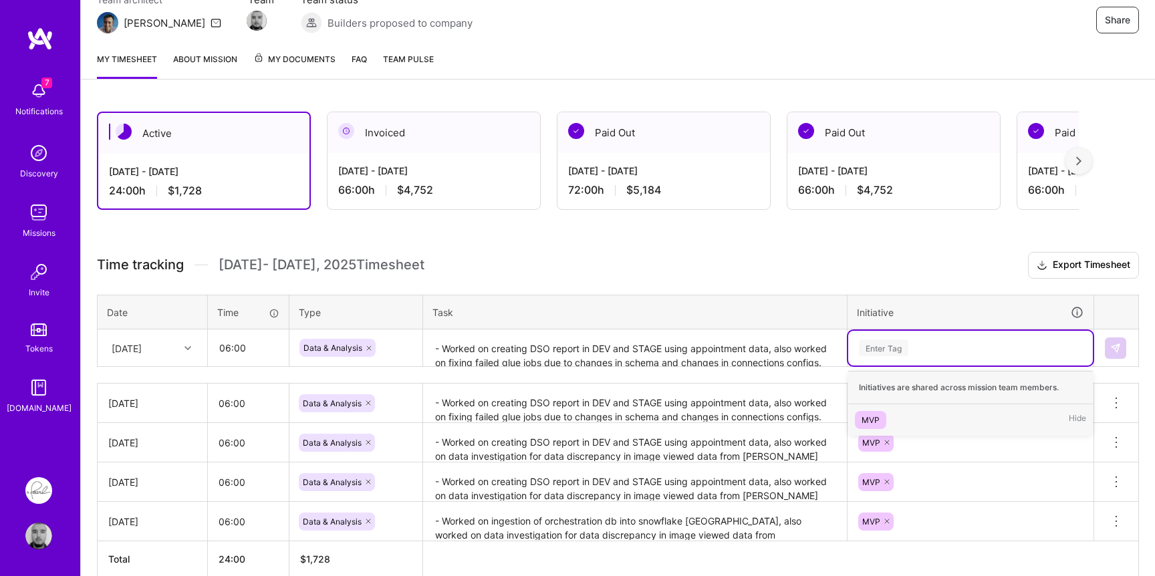
click at [875, 413] on div "MVP" at bounding box center [870, 420] width 18 height 14
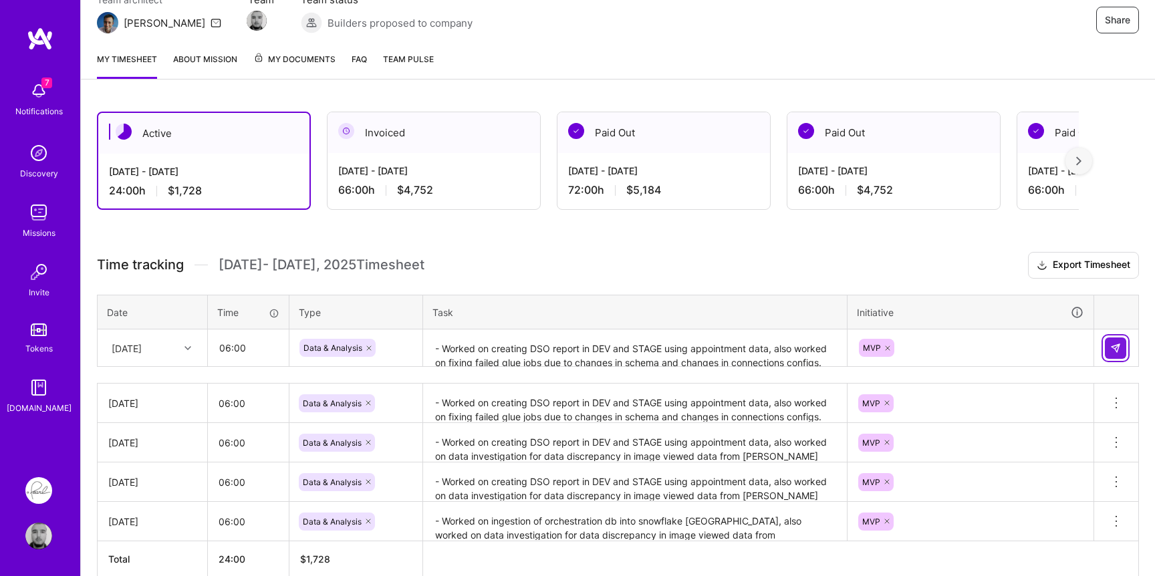
click at [1116, 346] on img at bounding box center [1115, 348] width 11 height 11
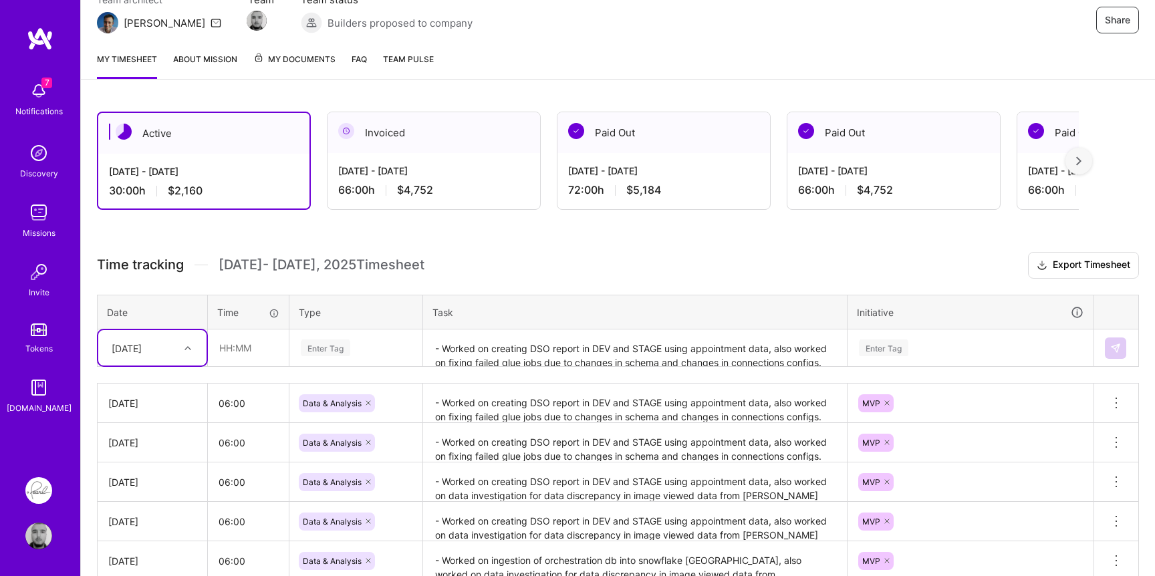
click at [166, 353] on div "Fri, Aug 22" at bounding box center [142, 348] width 74 height 22
click at [130, 557] on div "Mon, Aug 25" at bounding box center [152, 556] width 108 height 25
click at [257, 357] on input "text" at bounding box center [248, 347] width 80 height 35
type input "06:00"
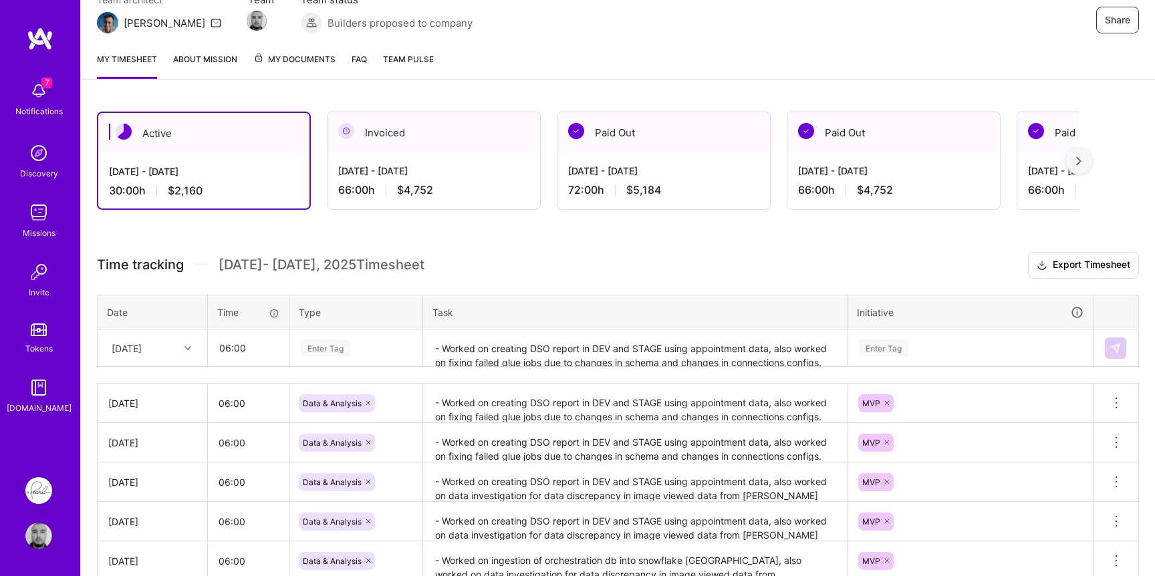
click at [360, 353] on div "Enter Tag" at bounding box center [355, 347] width 113 height 17
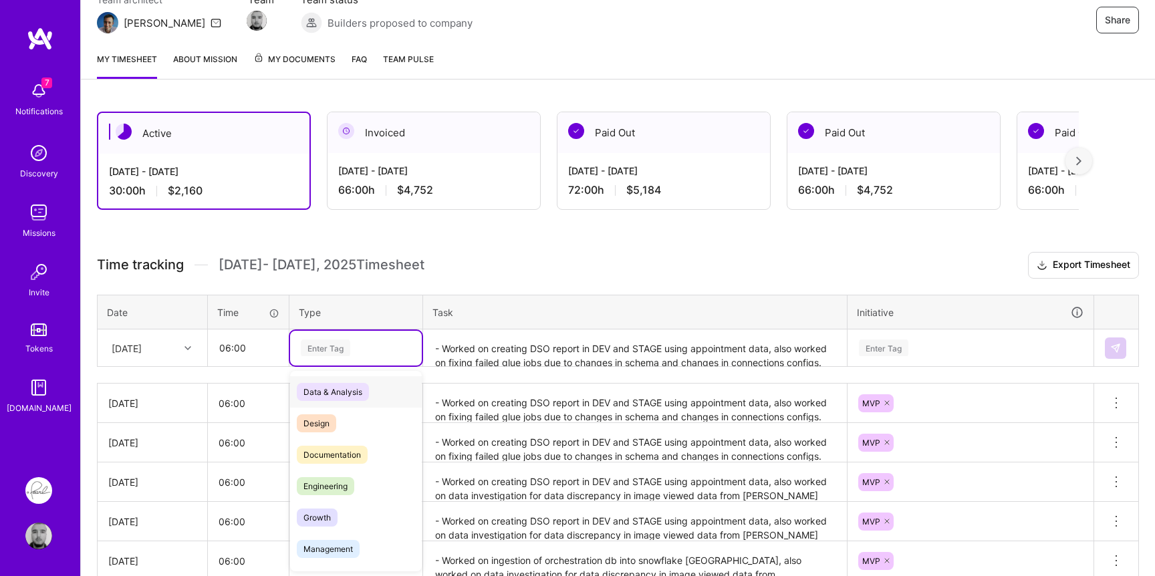
click at [353, 383] on span "Data & Analysis" at bounding box center [333, 392] width 72 height 18
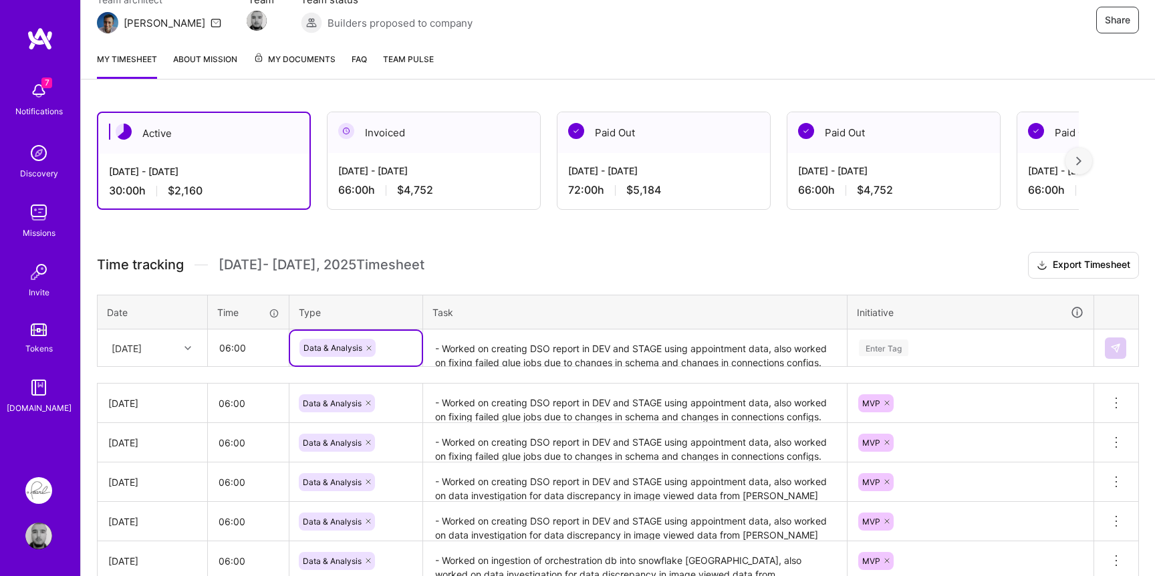
click at [478, 339] on textarea "- Worked on creating DSO report in DEV and STAGE using appointment data, also w…" at bounding box center [634, 348] width 421 height 35
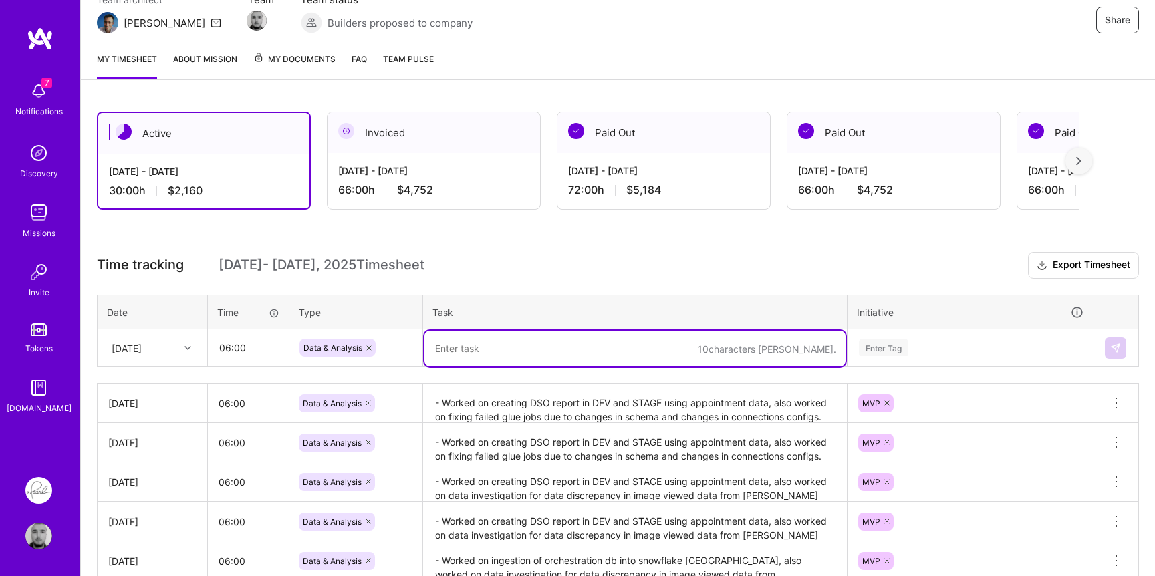
paste textarea "- Worked on creating DSO report in DEV and STAGE using appointment data, also w…"
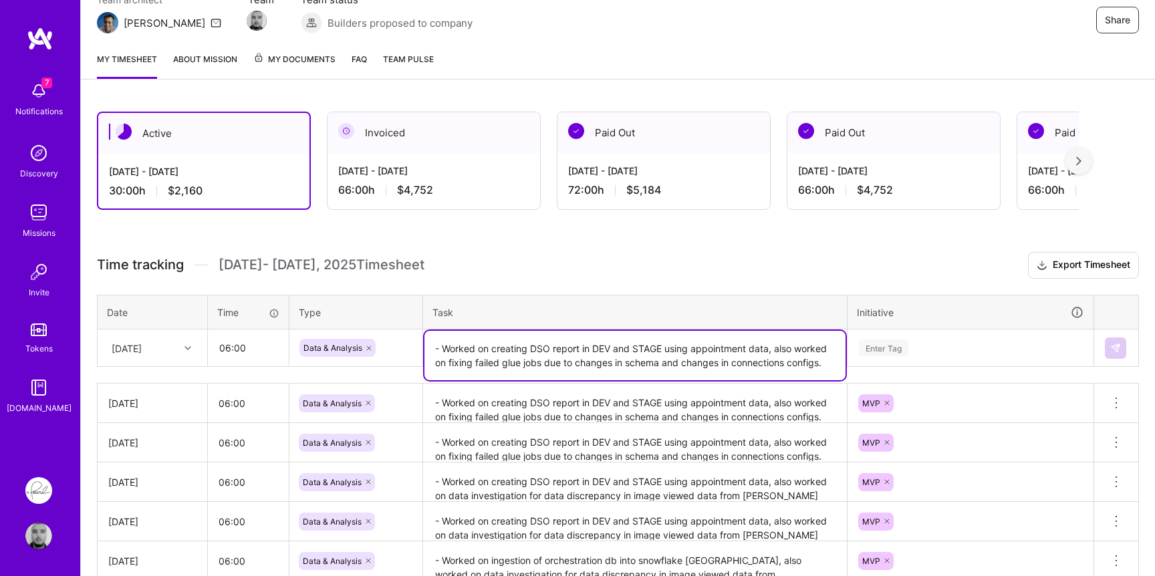
click at [603, 344] on textarea "- Worked on creating DSO report in DEV and STAGE using appointment data, also w…" at bounding box center [634, 355] width 421 height 49
drag, startPoint x: 603, startPoint y: 344, endPoint x: 641, endPoint y: 346, distance: 37.5
click at [641, 346] on textarea "- Worked on creating DSO report in DEV and STAGE using appointment data, also w…" at bounding box center [634, 355] width 421 height 49
click at [721, 341] on textarea "- Worked on creating DSO report in PROD using appointment data, also worked on …" at bounding box center [634, 355] width 421 height 49
click at [767, 359] on textarea "- Worked on creating DSO report in PROD using appointment data, also worked on …" at bounding box center [634, 355] width 421 height 49
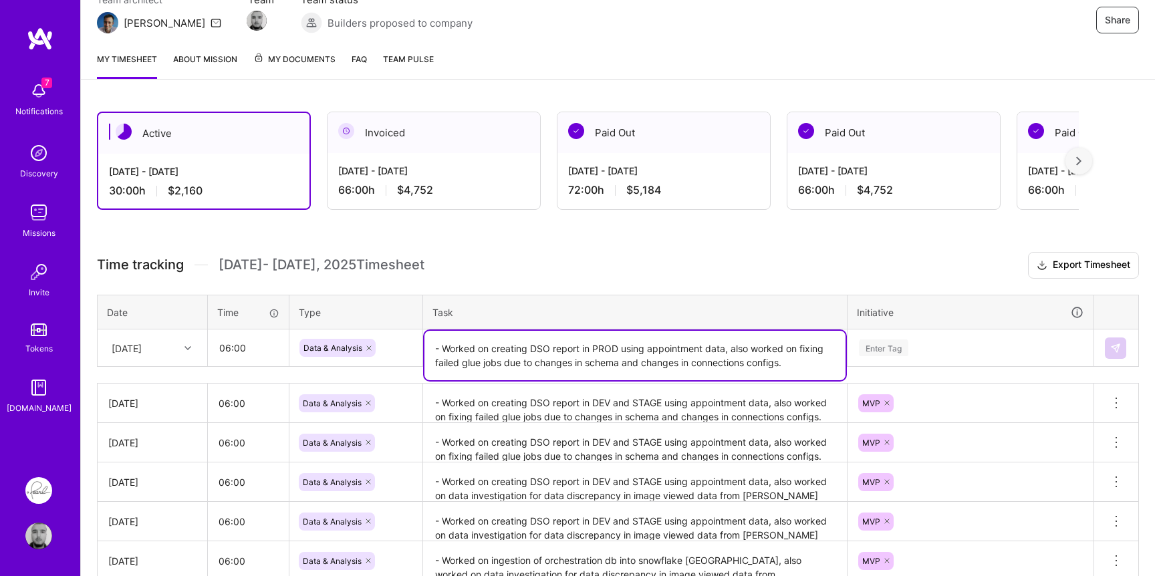
click at [800, 363] on textarea "- Worked on creating DSO report in PROD using appointment data, also worked on …" at bounding box center [634, 355] width 421 height 49
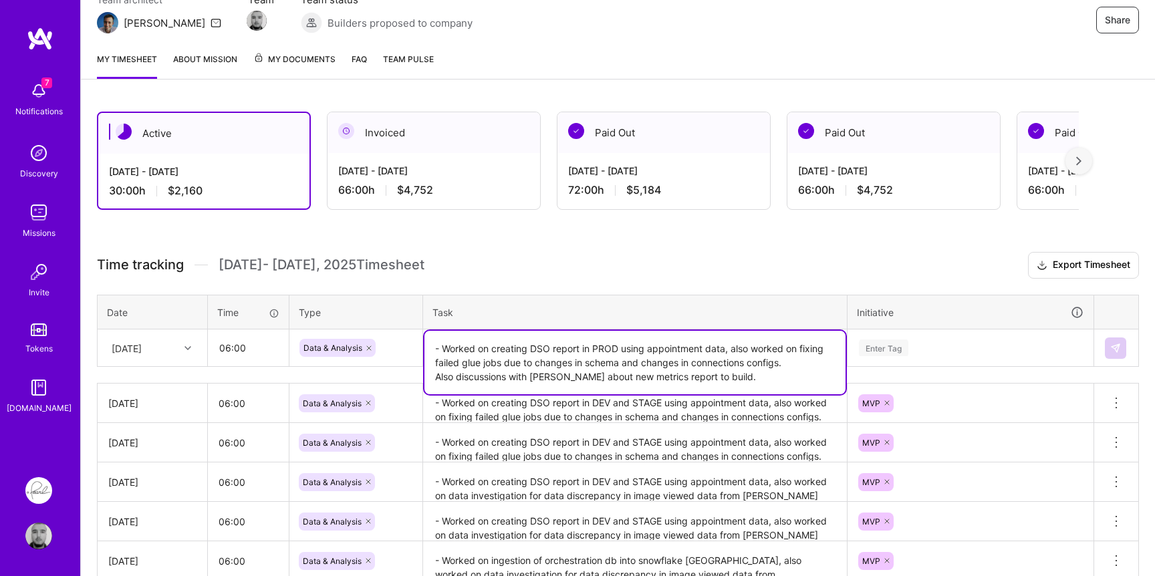
click at [495, 374] on textarea "- Worked on creating DSO report in PROD using appointment data, also worked on …" at bounding box center [634, 362] width 421 height 63
click at [669, 366] on textarea "- Worked on creating DSO report in PROD using appointment data, also worked on …" at bounding box center [634, 362] width 421 height 63
type textarea "- Worked on creating DSO report in PROD using appointment data, also worked on …"
click at [942, 344] on div "Enter Tag" at bounding box center [970, 347] width 226 height 17
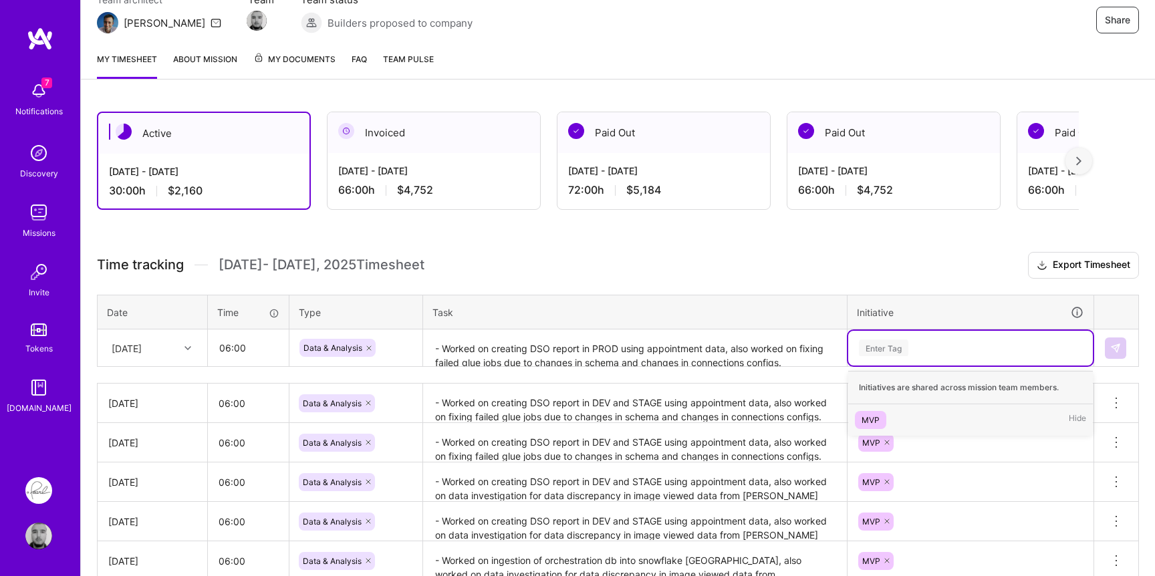
click at [872, 413] on div "MVP" at bounding box center [870, 420] width 18 height 14
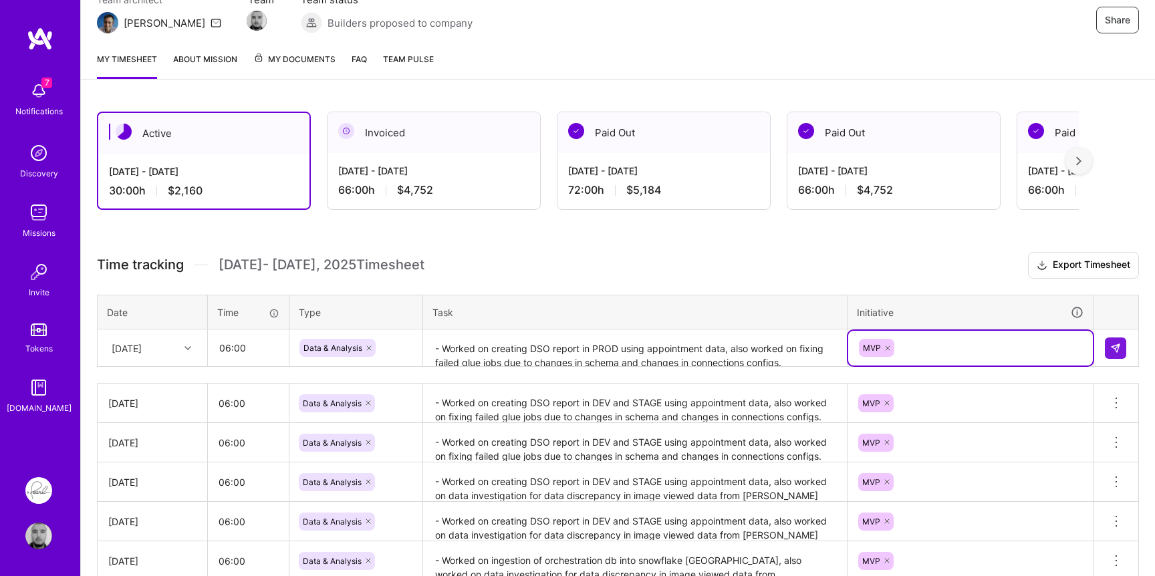
click at [800, 287] on div "Time tracking Aug 16 - Aug 31 , 2025 Timesheet Export Timesheet Date Time Type …" at bounding box center [618, 434] width 1042 height 365
click at [1123, 347] on button at bounding box center [1114, 347] width 21 height 21
